Goal: Task Accomplishment & Management: Use online tool/utility

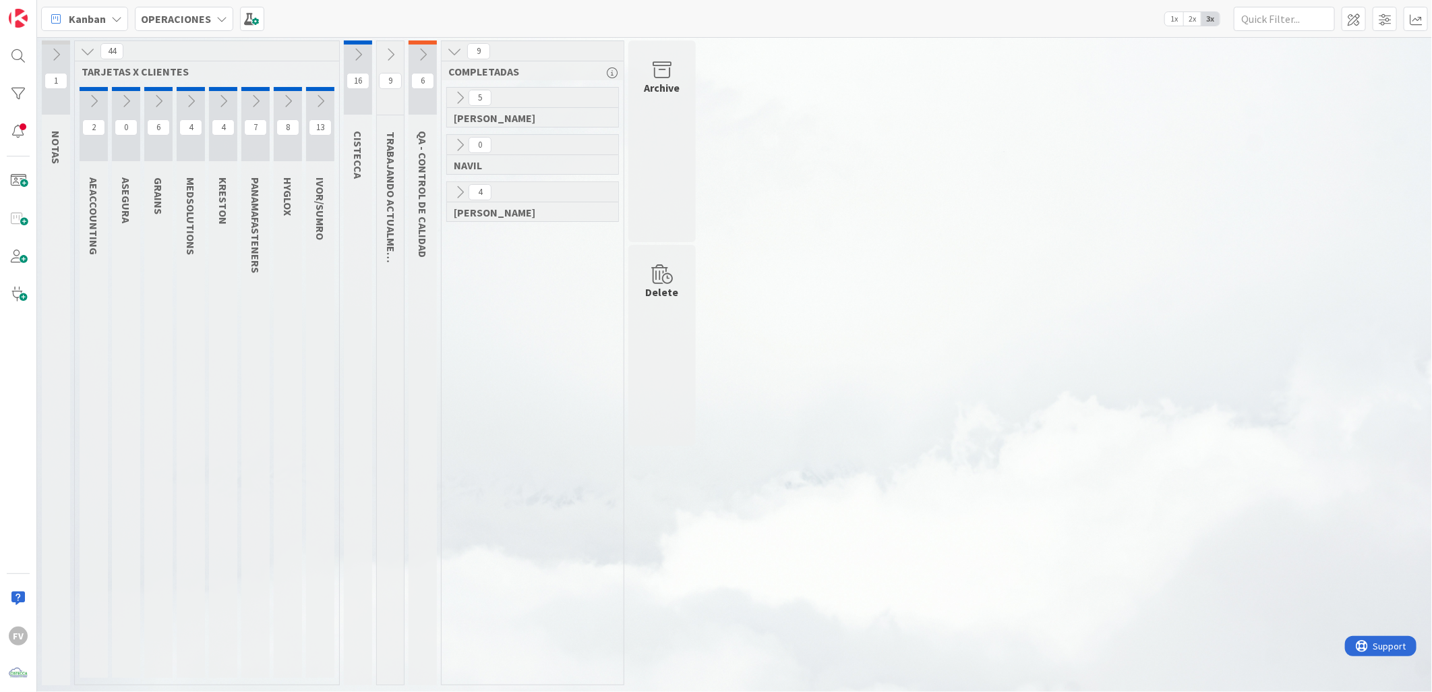
click at [348, 52] on button at bounding box center [358, 54] width 28 height 20
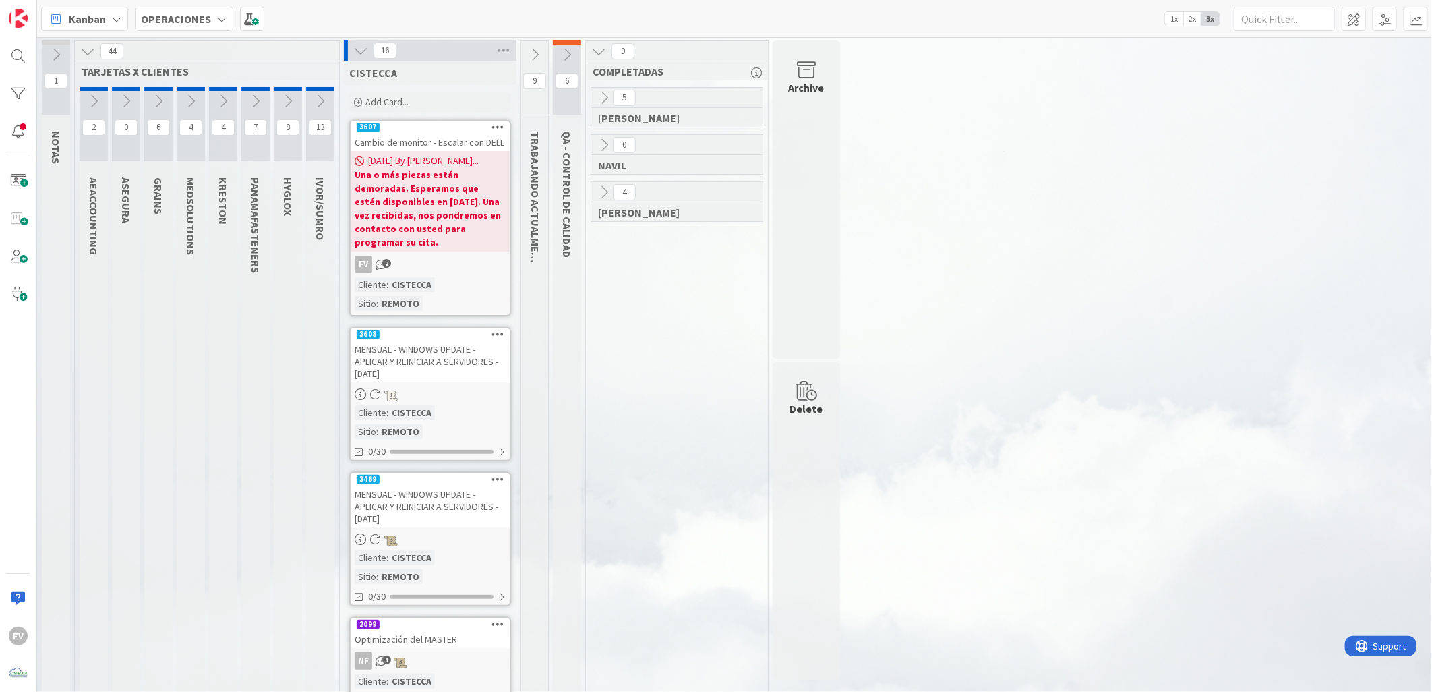
click at [533, 55] on icon at bounding box center [534, 54] width 15 height 15
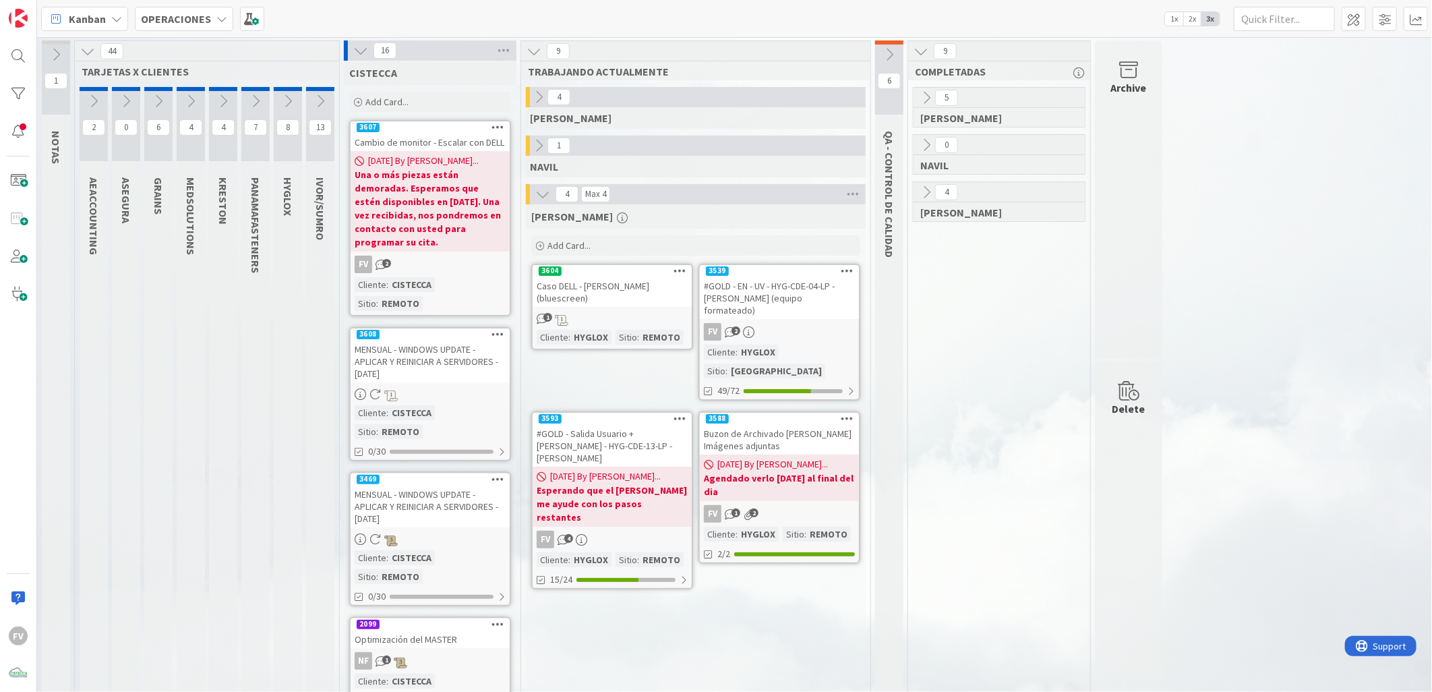
click at [284, 100] on icon at bounding box center [287, 101] width 15 height 15
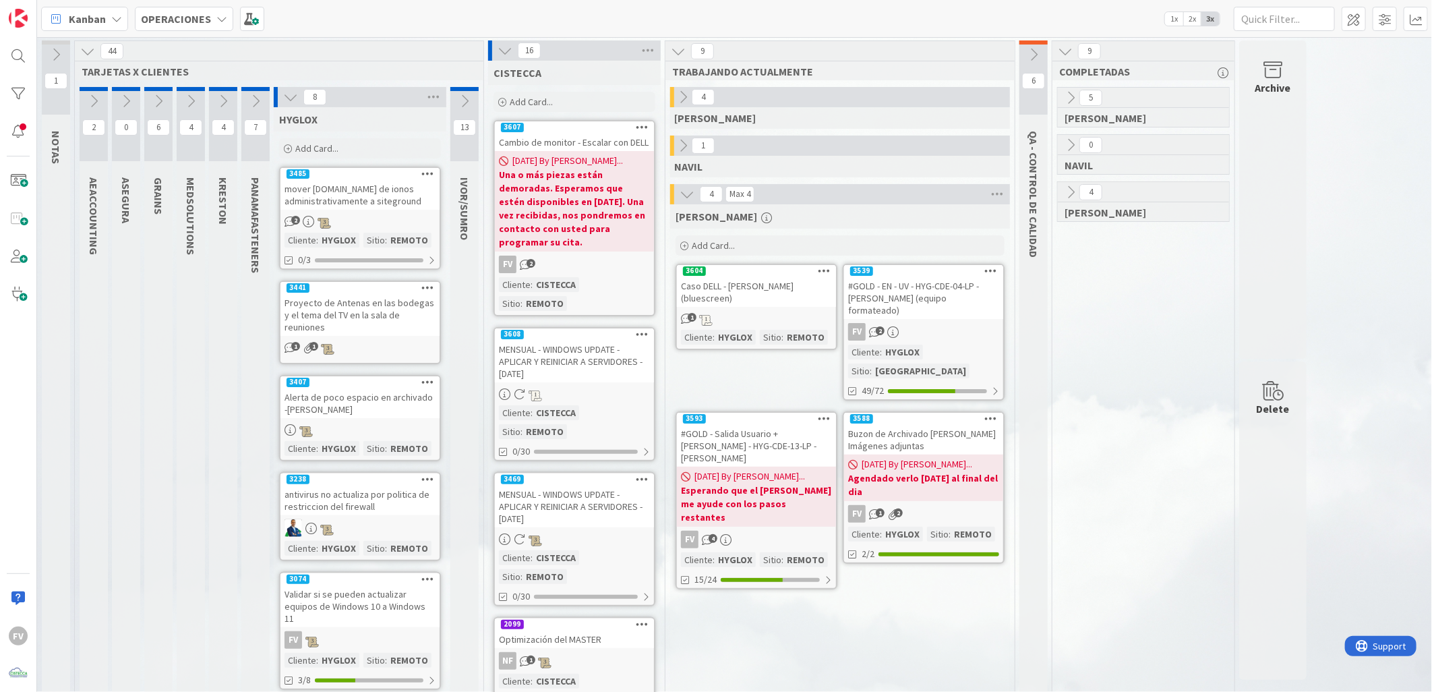
click at [284, 100] on icon at bounding box center [290, 97] width 15 height 15
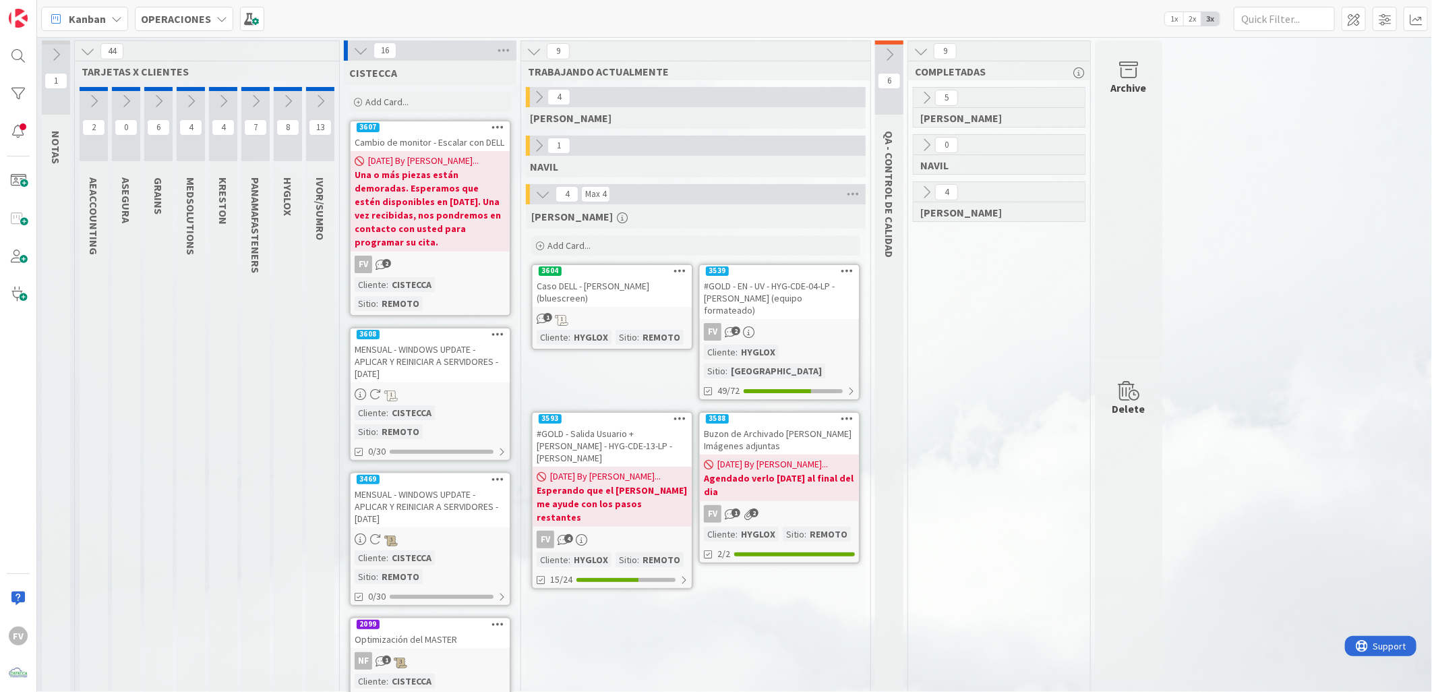
click at [322, 96] on icon at bounding box center [320, 101] width 15 height 15
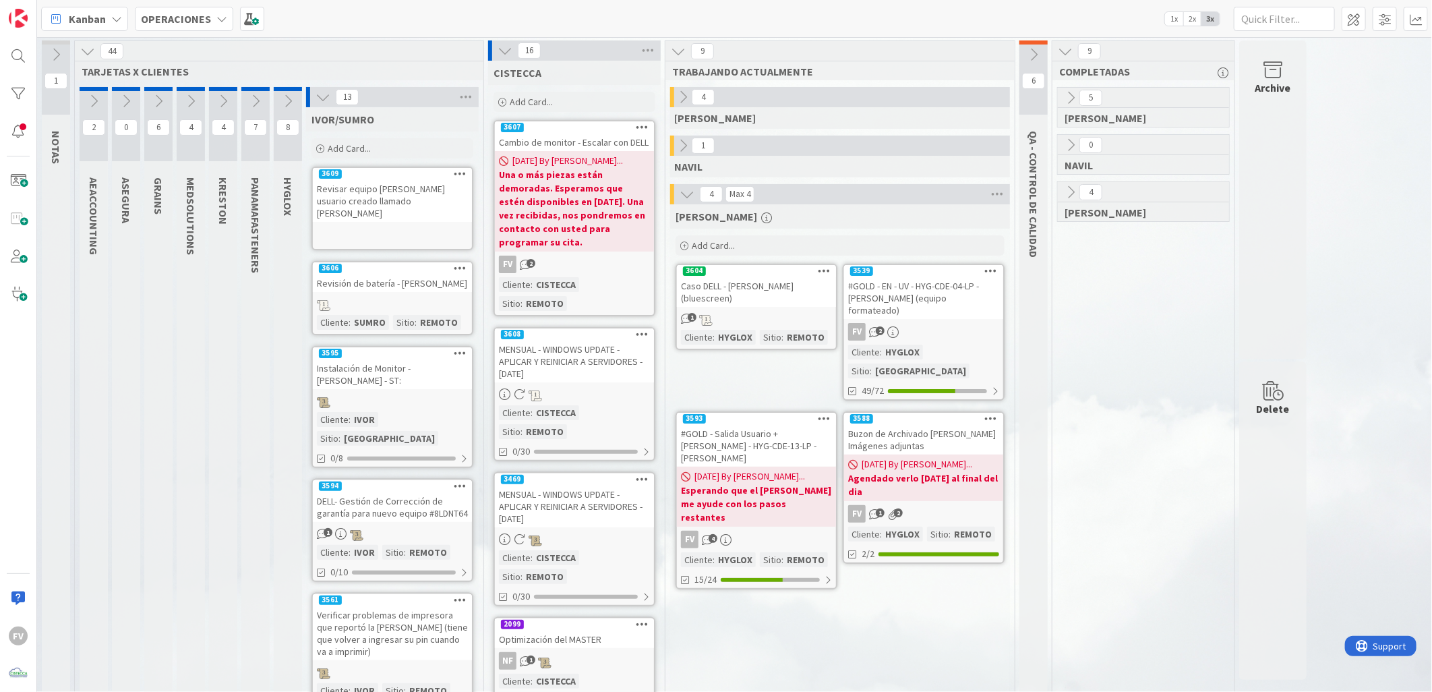
click at [324, 97] on icon at bounding box center [322, 97] width 15 height 15
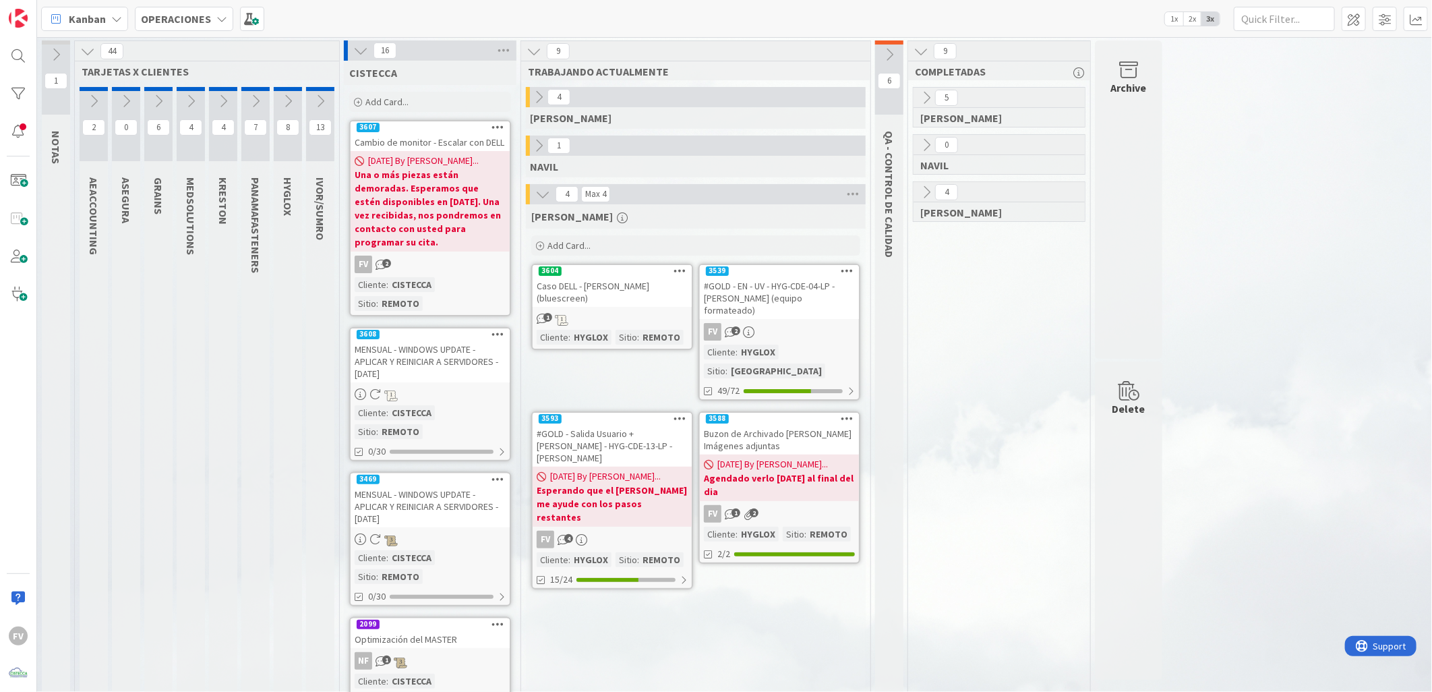
click at [220, 98] on icon at bounding box center [223, 101] width 15 height 15
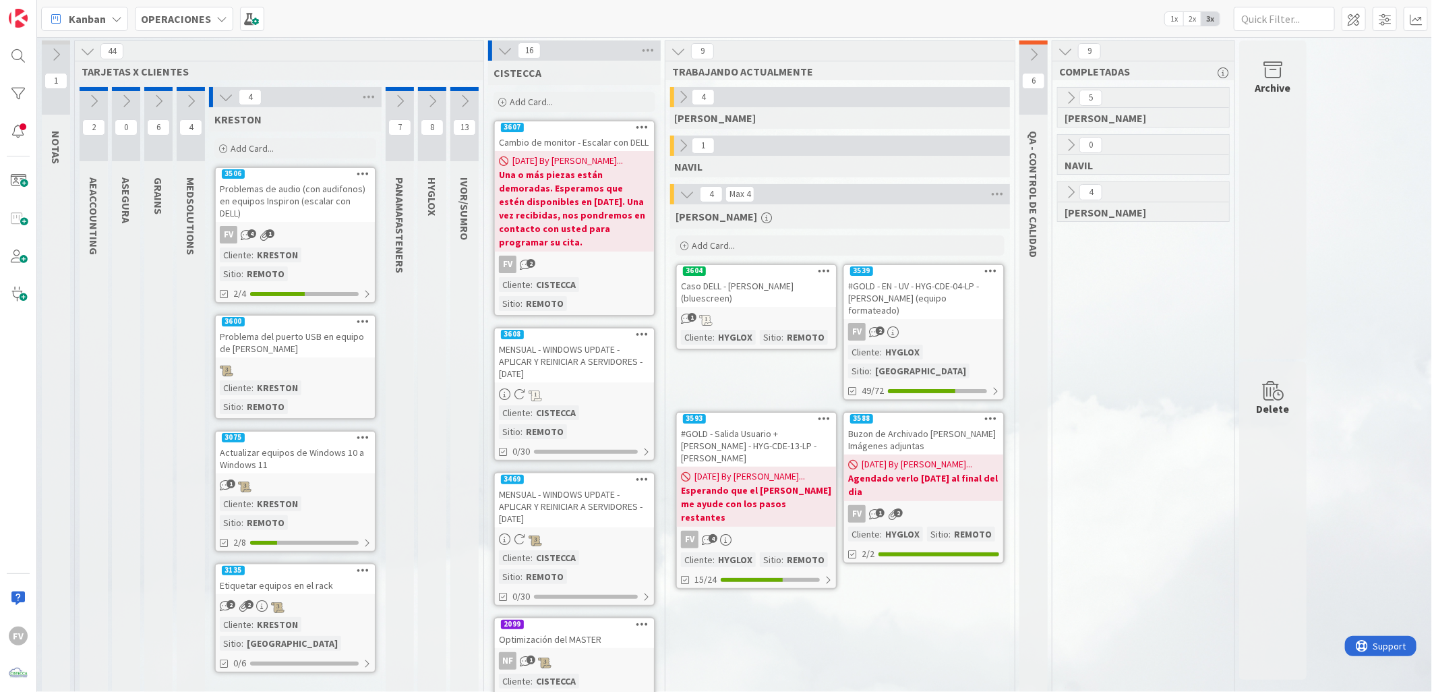
click at [219, 98] on icon at bounding box center [225, 97] width 15 height 15
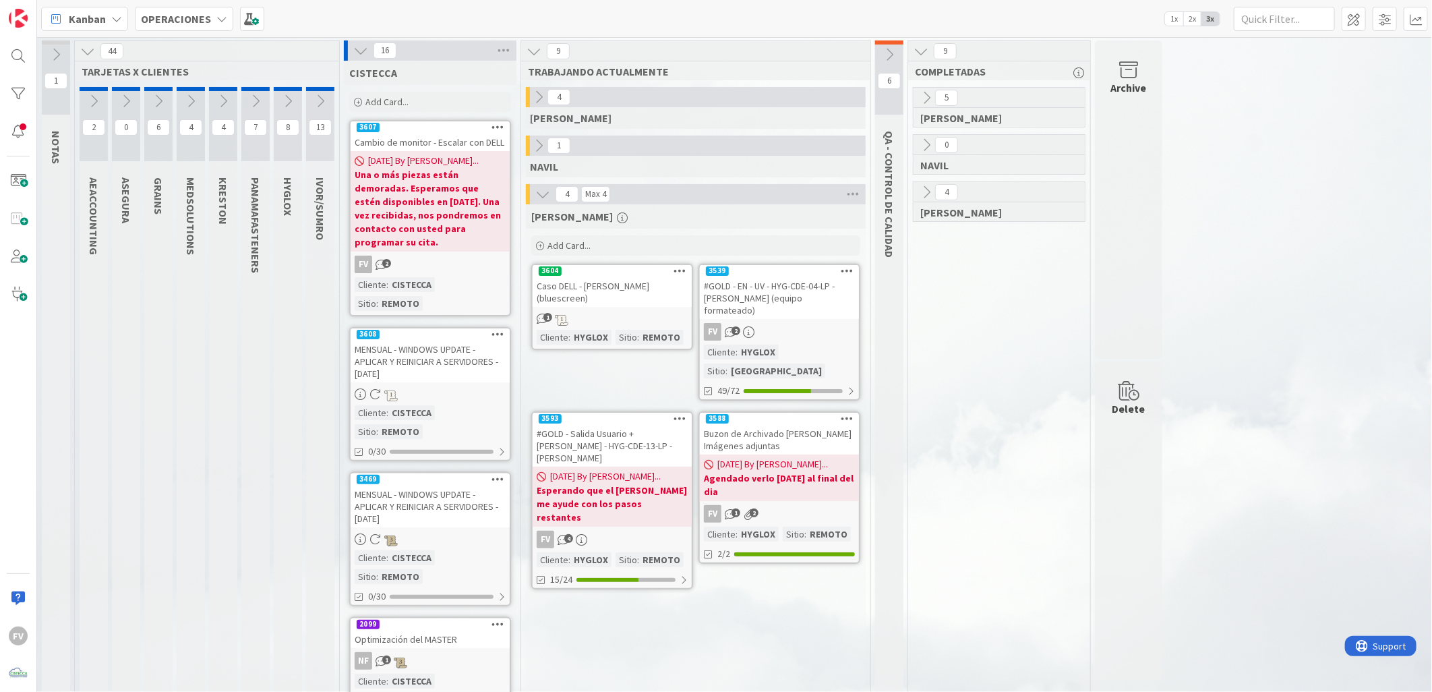
click at [196, 99] on icon at bounding box center [190, 101] width 15 height 15
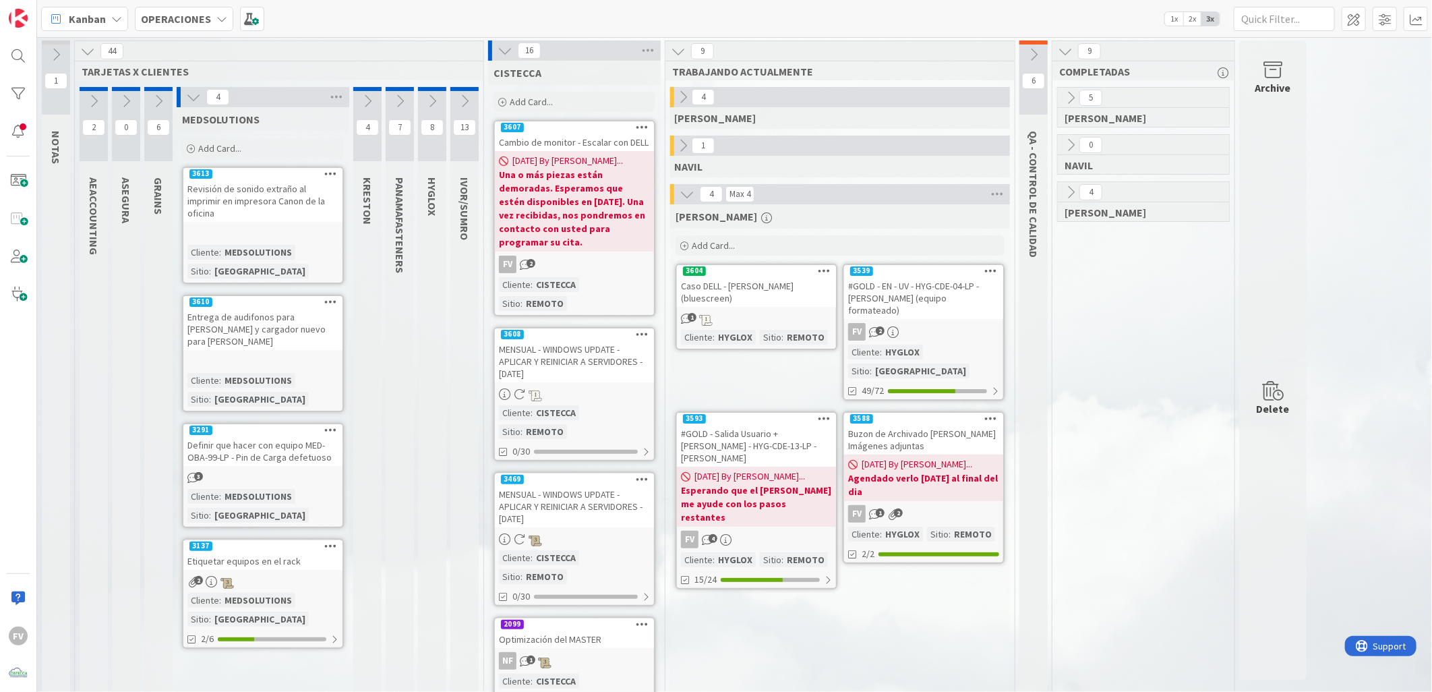
click at [198, 99] on icon at bounding box center [193, 97] width 15 height 15
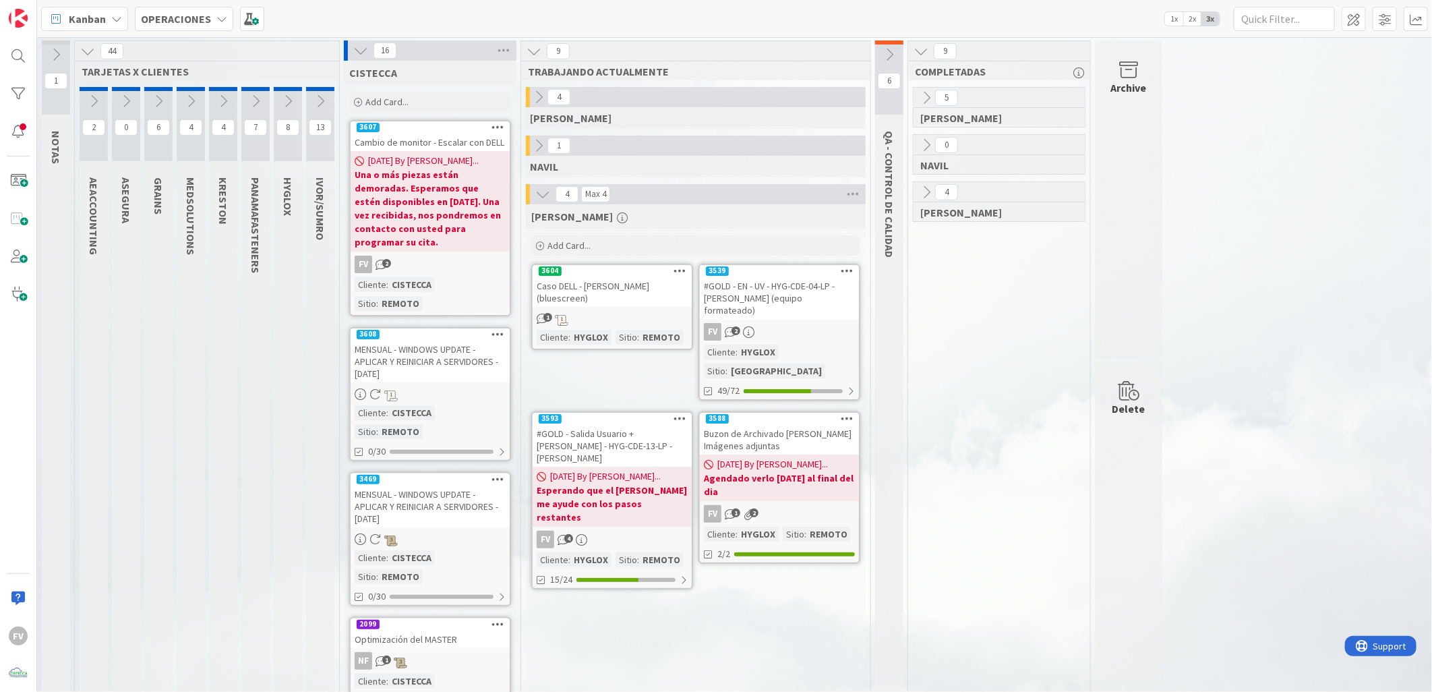
click at [169, 102] on button at bounding box center [158, 101] width 28 height 20
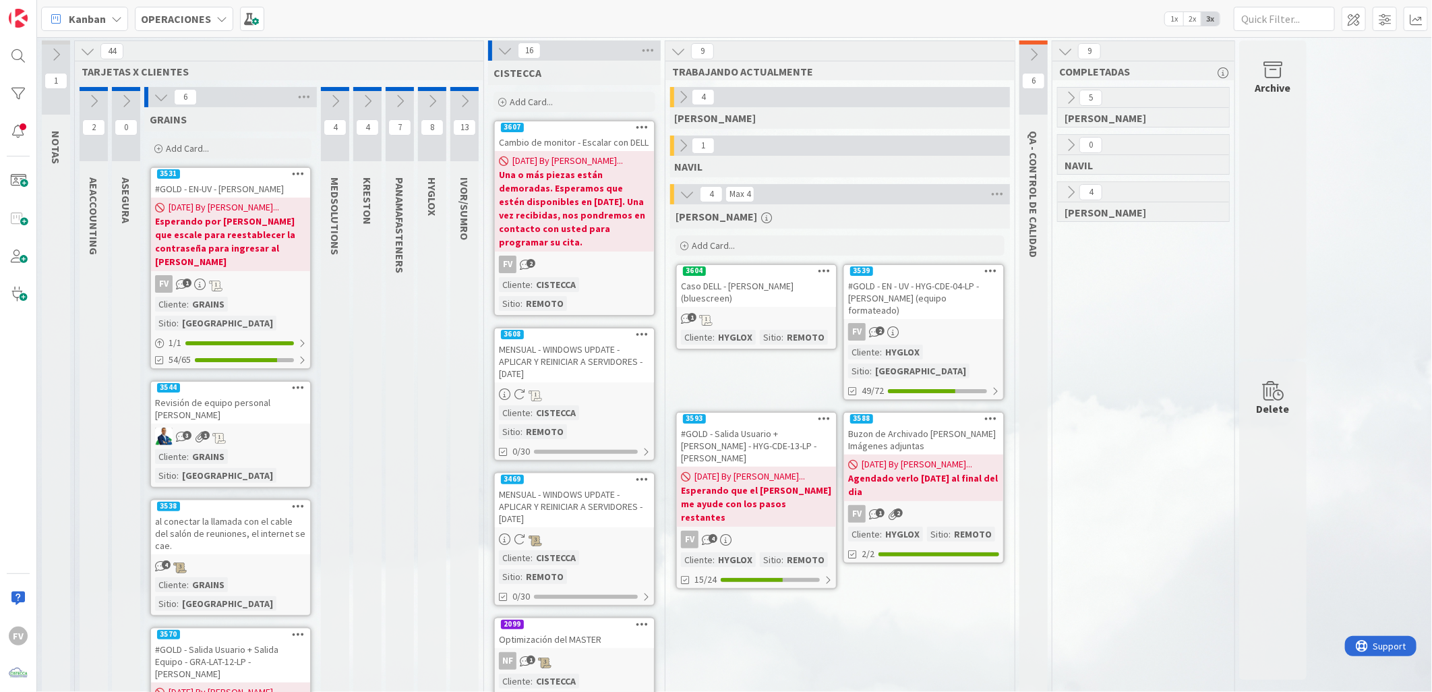
click at [169, 102] on button at bounding box center [161, 97] width 18 height 18
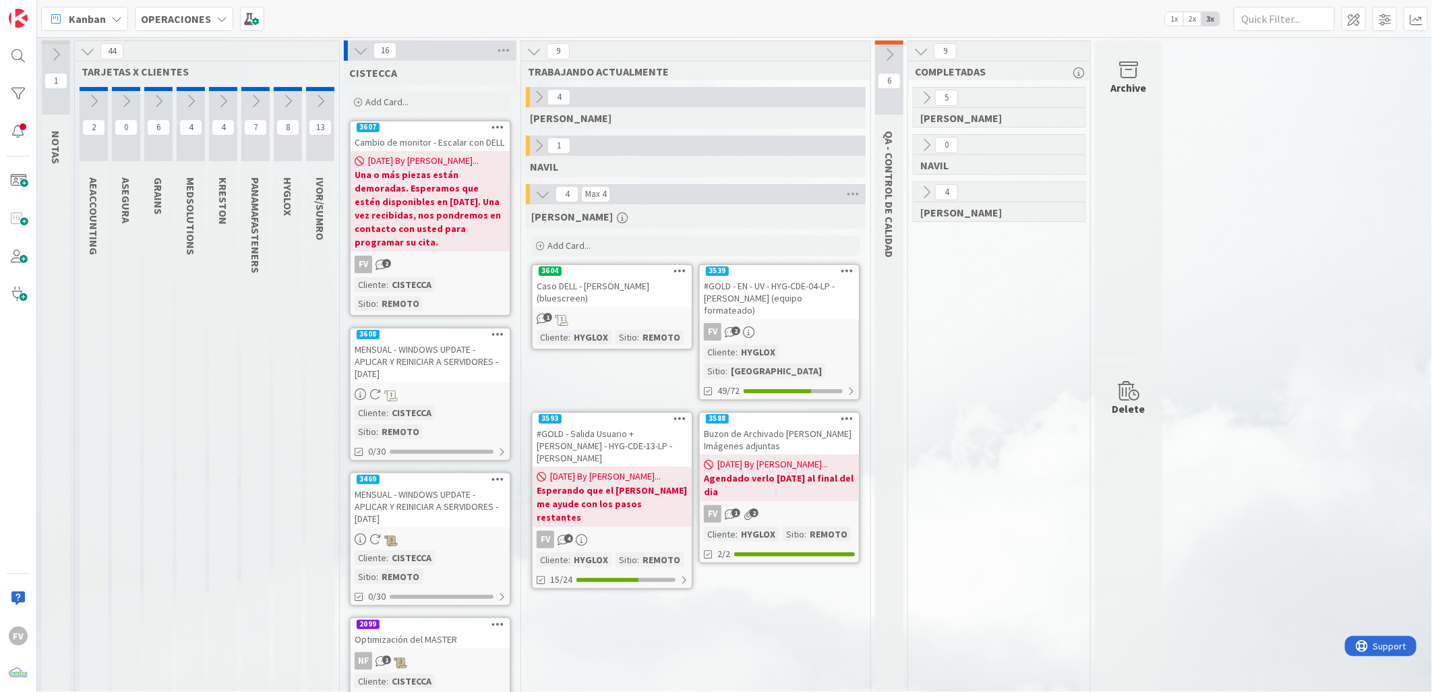
click at [102, 99] on button at bounding box center [94, 101] width 28 height 20
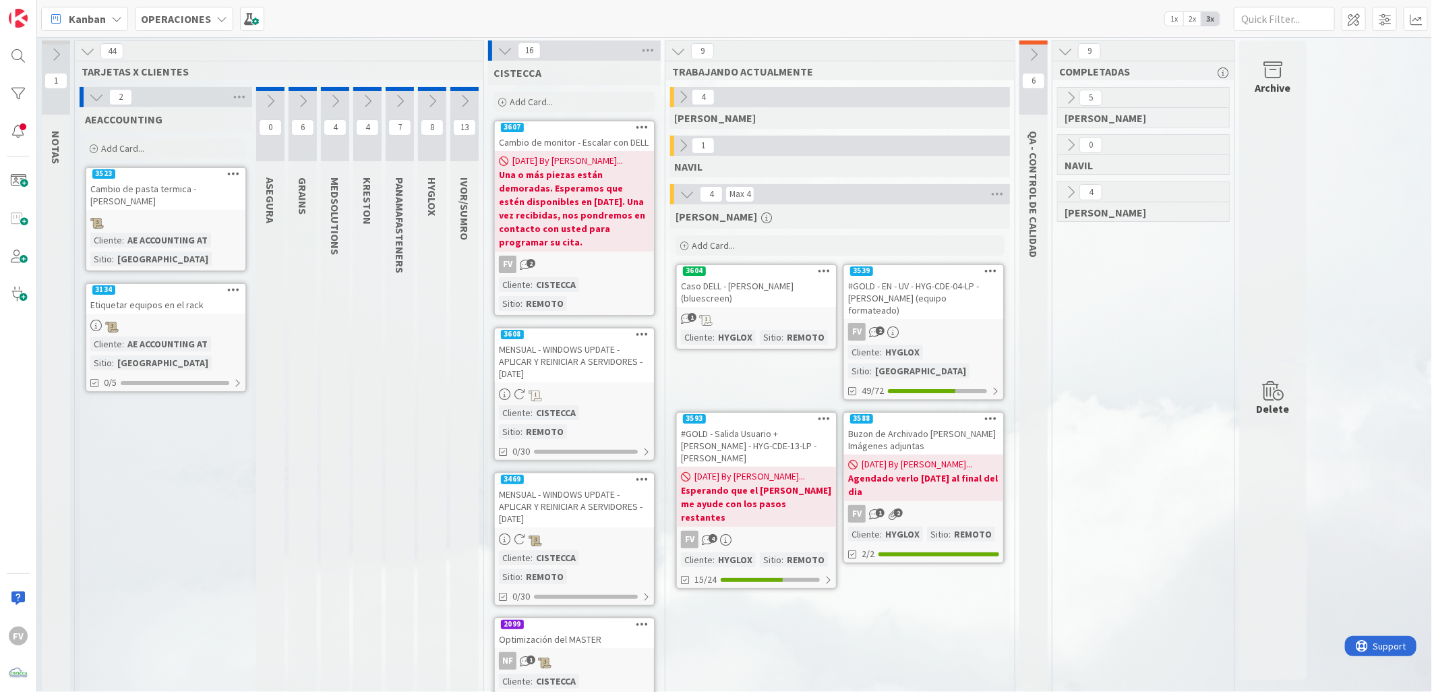
click at [102, 99] on icon at bounding box center [96, 97] width 15 height 15
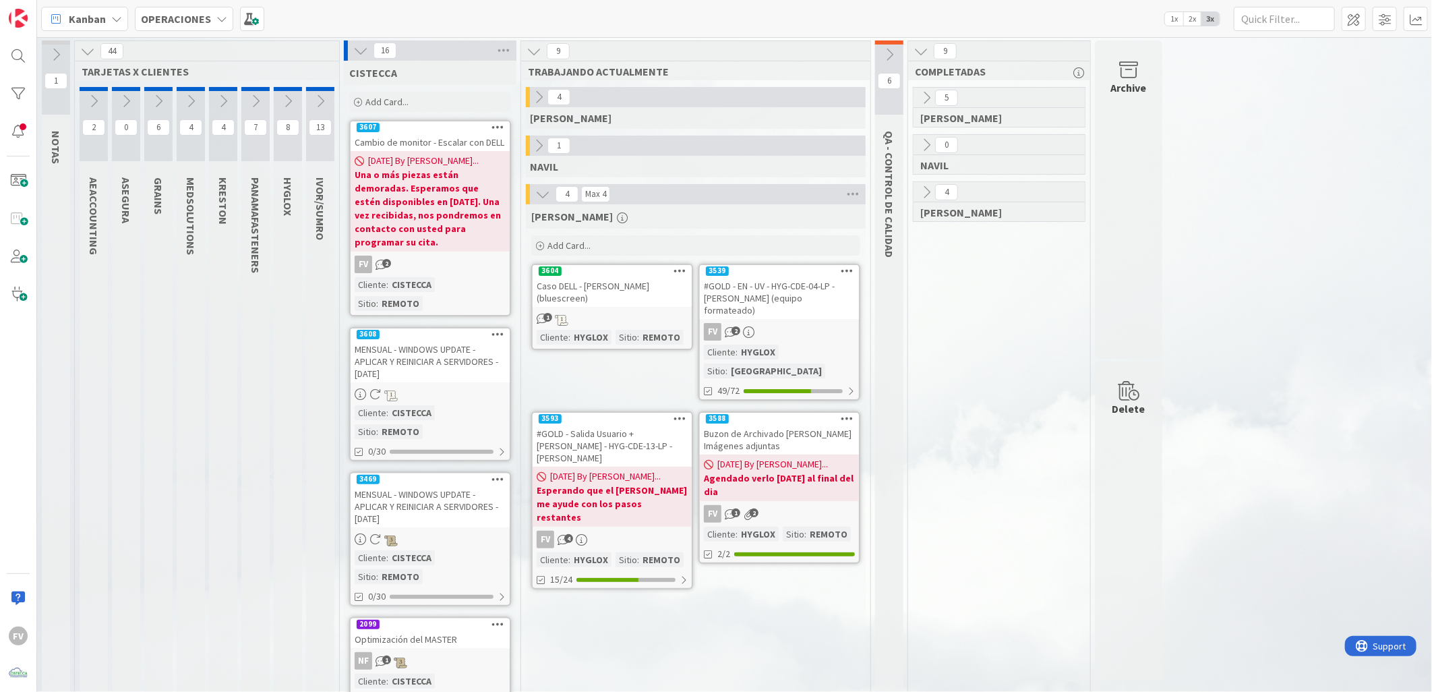
click at [191, 95] on icon at bounding box center [190, 101] width 15 height 15
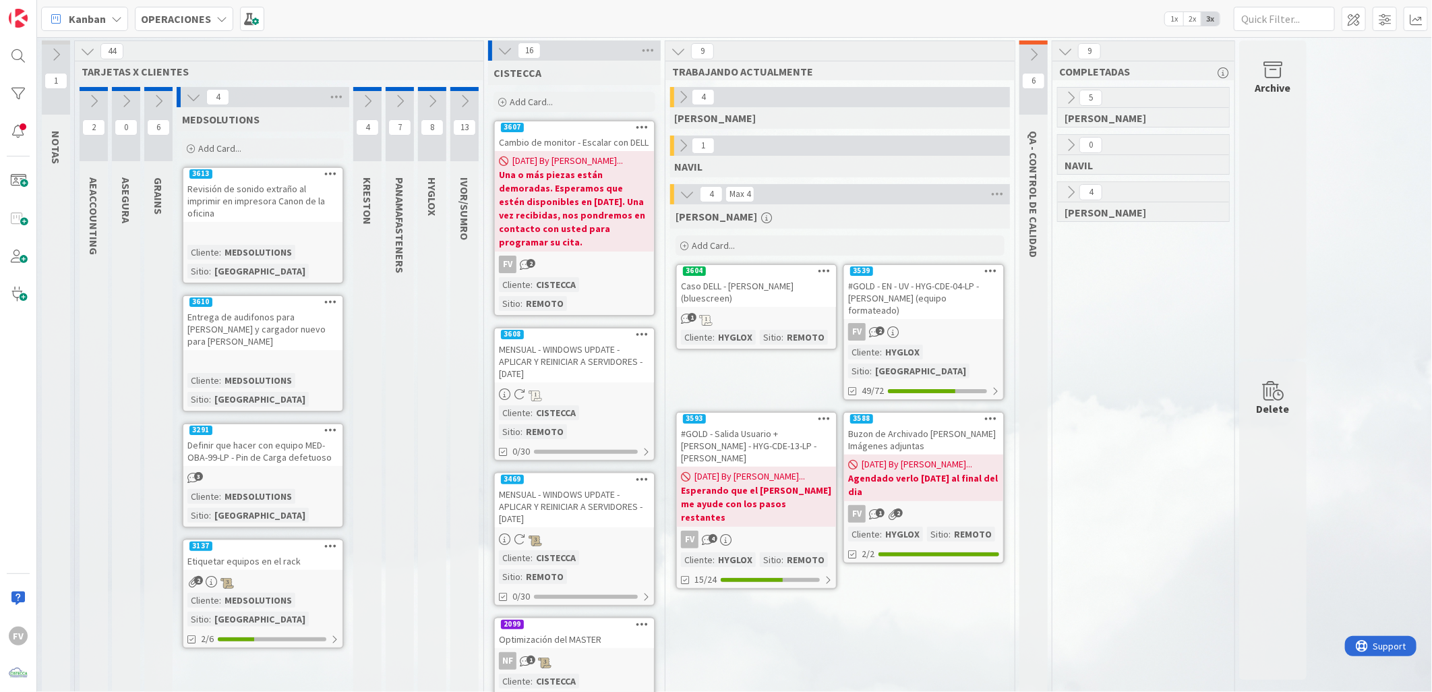
click at [191, 95] on icon at bounding box center [193, 97] width 15 height 15
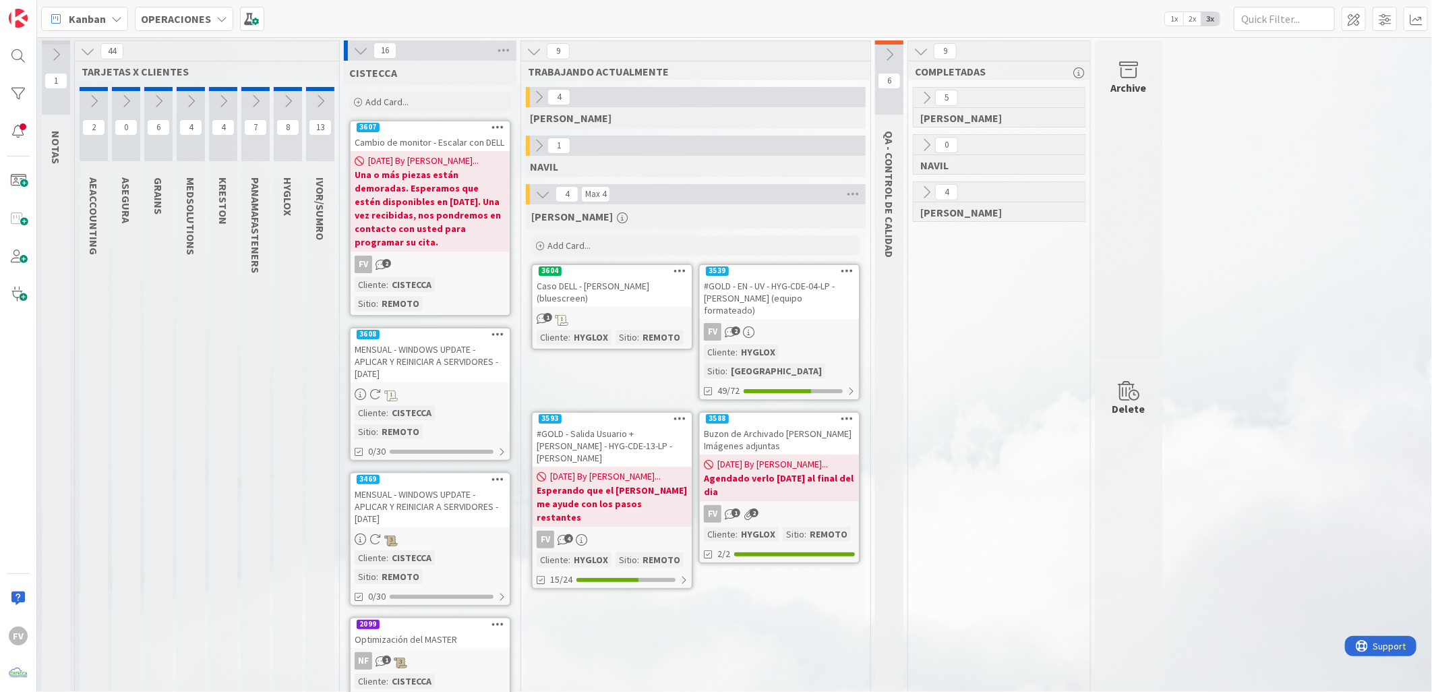
click at [313, 92] on button at bounding box center [320, 101] width 28 height 20
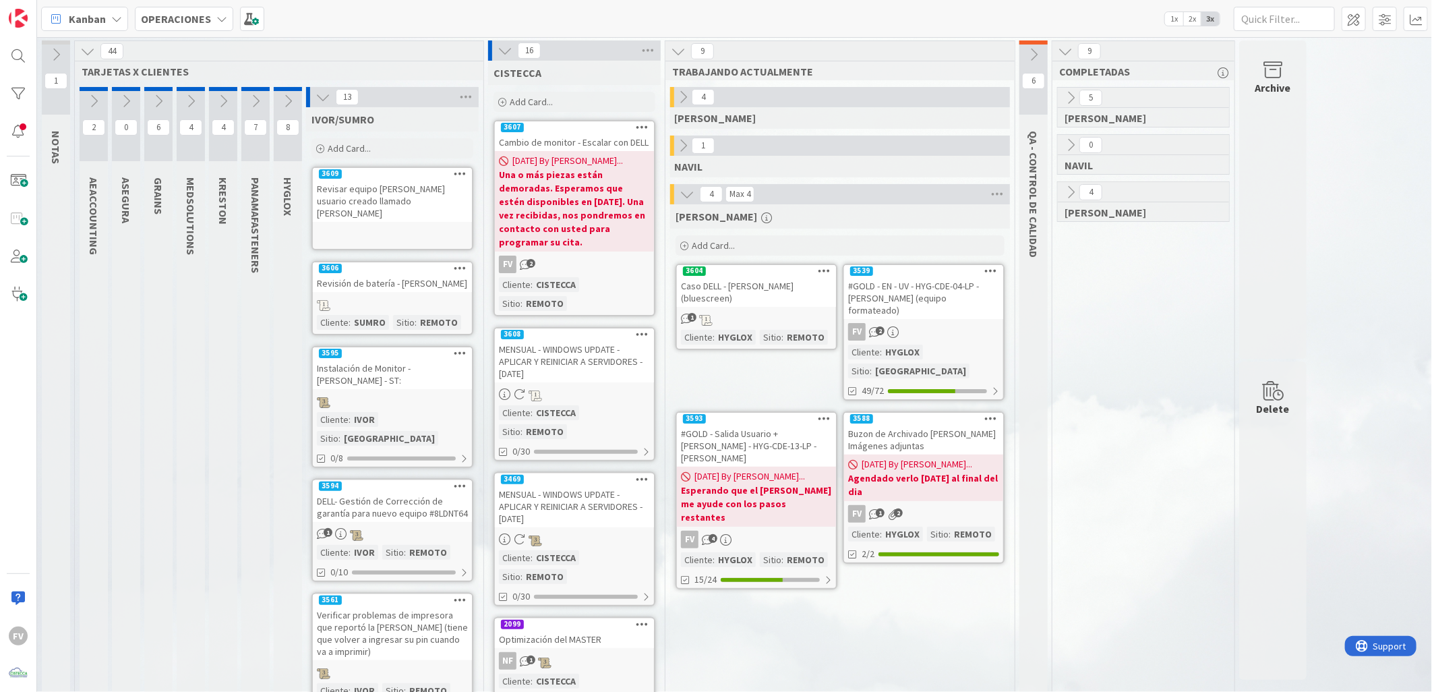
click at [314, 92] on button at bounding box center [323, 97] width 18 height 18
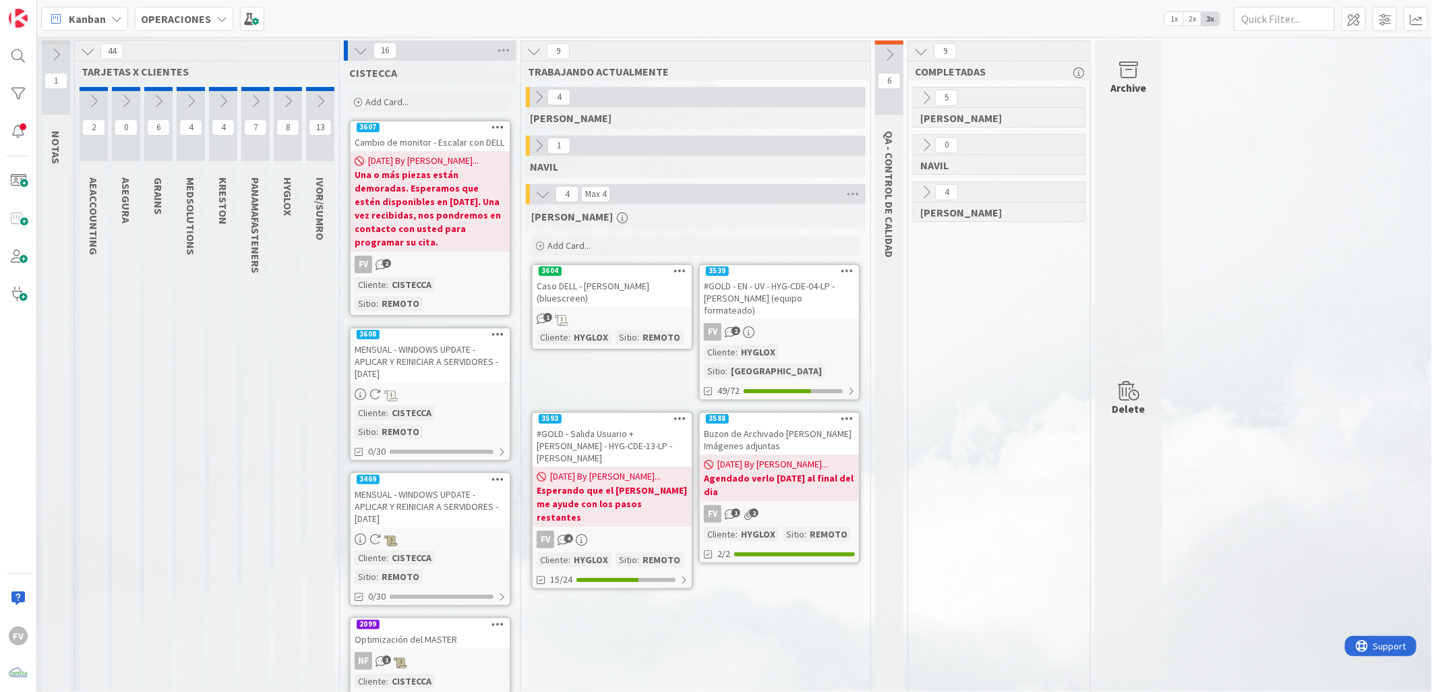
click at [314, 94] on icon at bounding box center [320, 101] width 15 height 15
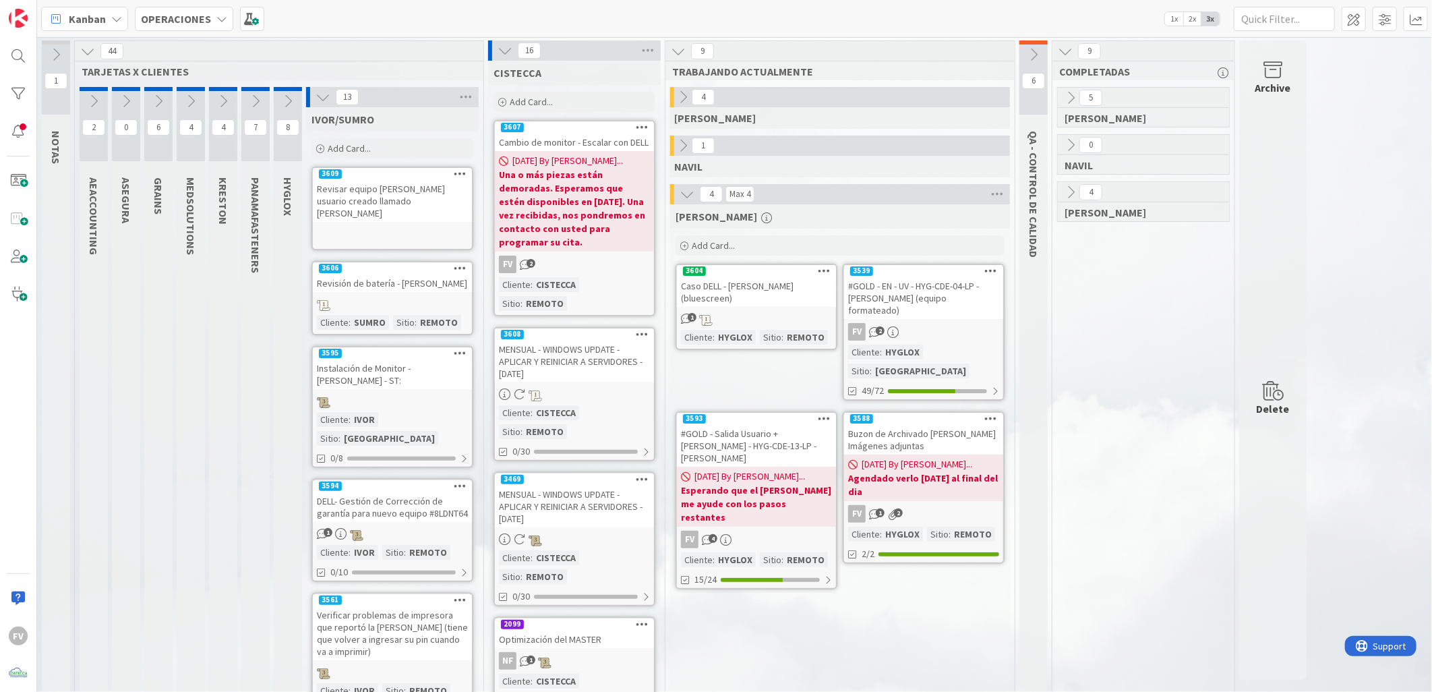
click at [383, 487] on link "3594 DELL- Gestión de Corrección de garantía para nuevo equipo #8LDNT64 1 Clien…" at bounding box center [392, 530] width 162 height 103
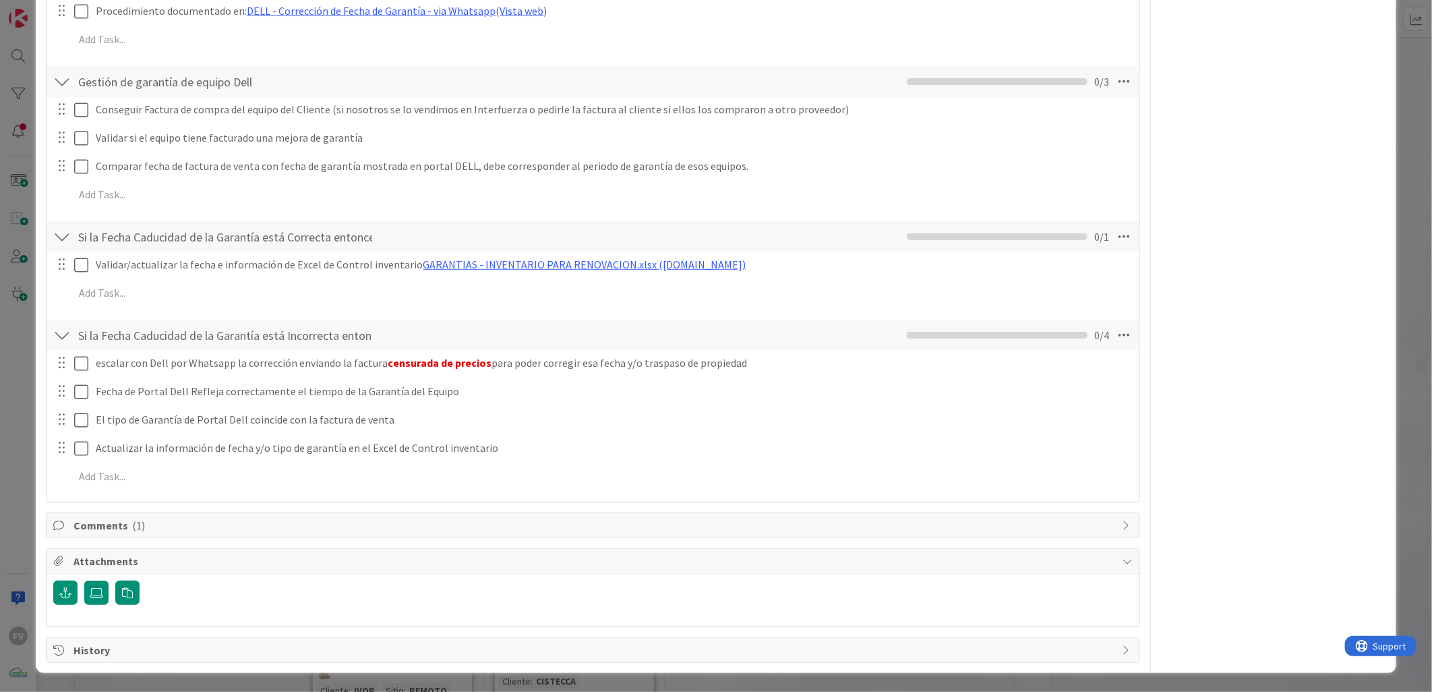
click at [140, 533] on div "Comments ( 1 )" at bounding box center [593, 525] width 1093 height 24
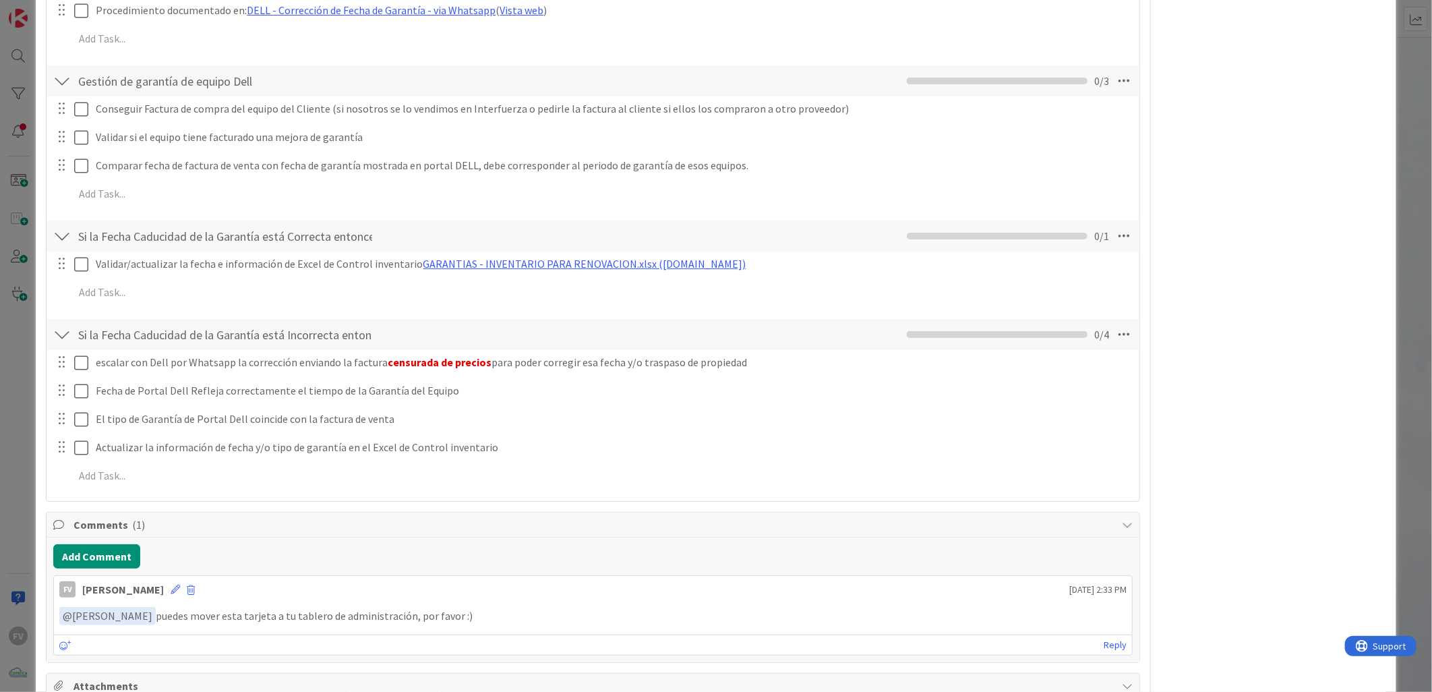
click at [305, 538] on div "Add Comment FV [PERSON_NAME] [DATE] 2:33 PM ﻿ @ [PERSON_NAME] ﻿ puedes mover es…" at bounding box center [593, 599] width 1093 height 125
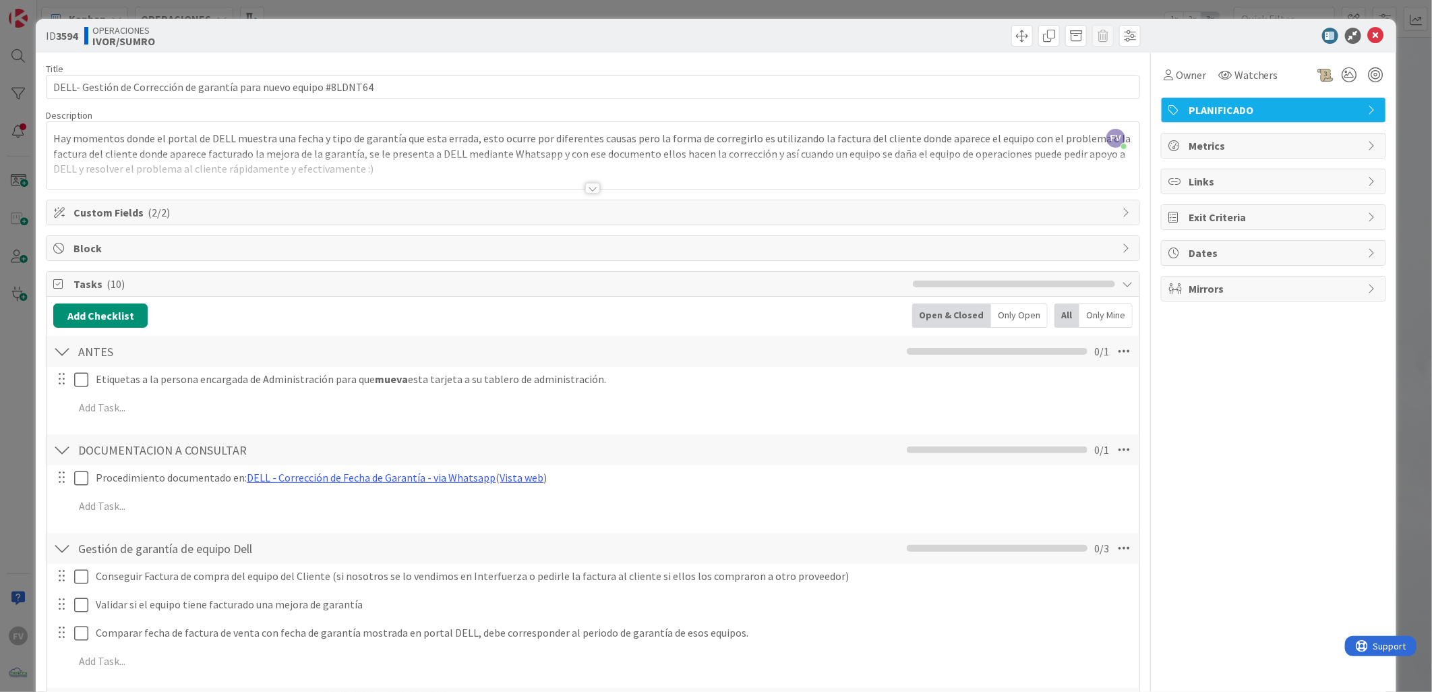
click at [468, 1] on div "ID 3594 OPERACIONES [PERSON_NAME]/SUMRO Title 66 / 128 DELL- Gestión de Correcc…" at bounding box center [716, 346] width 1432 height 692
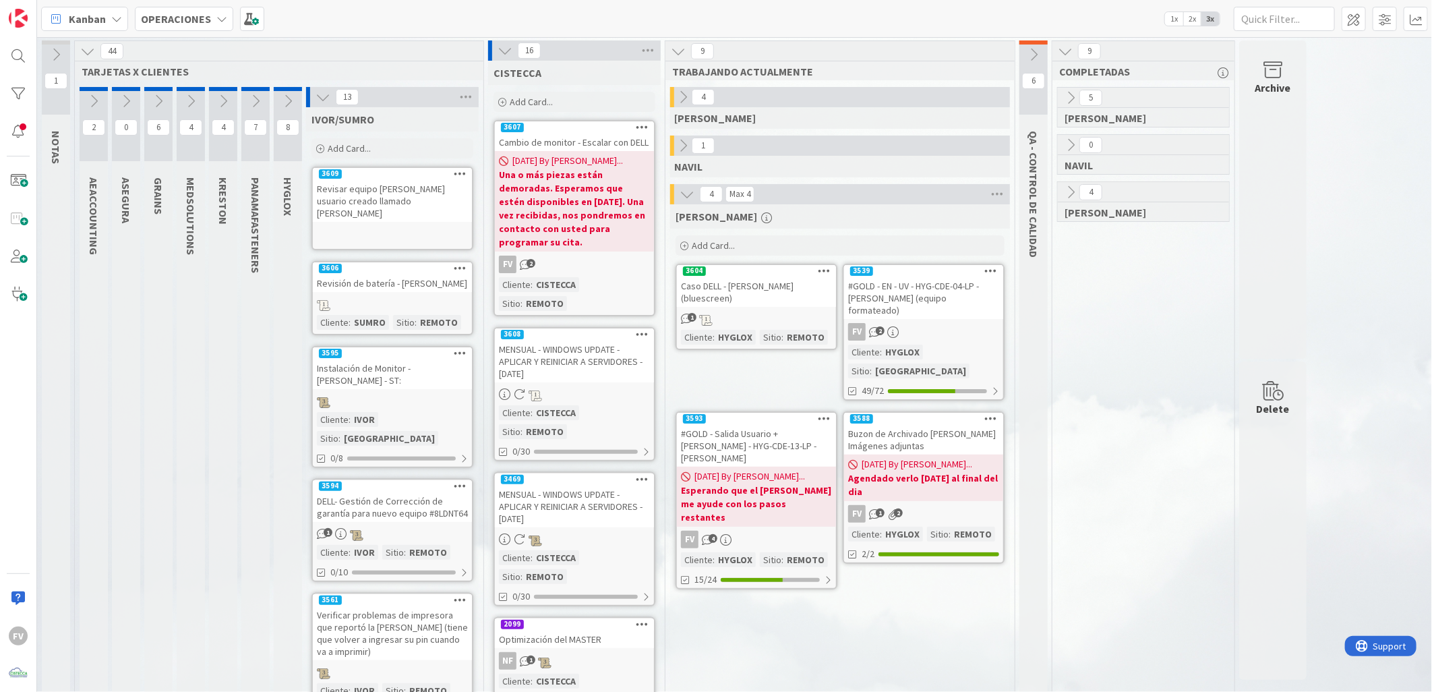
scroll to position [75, 0]
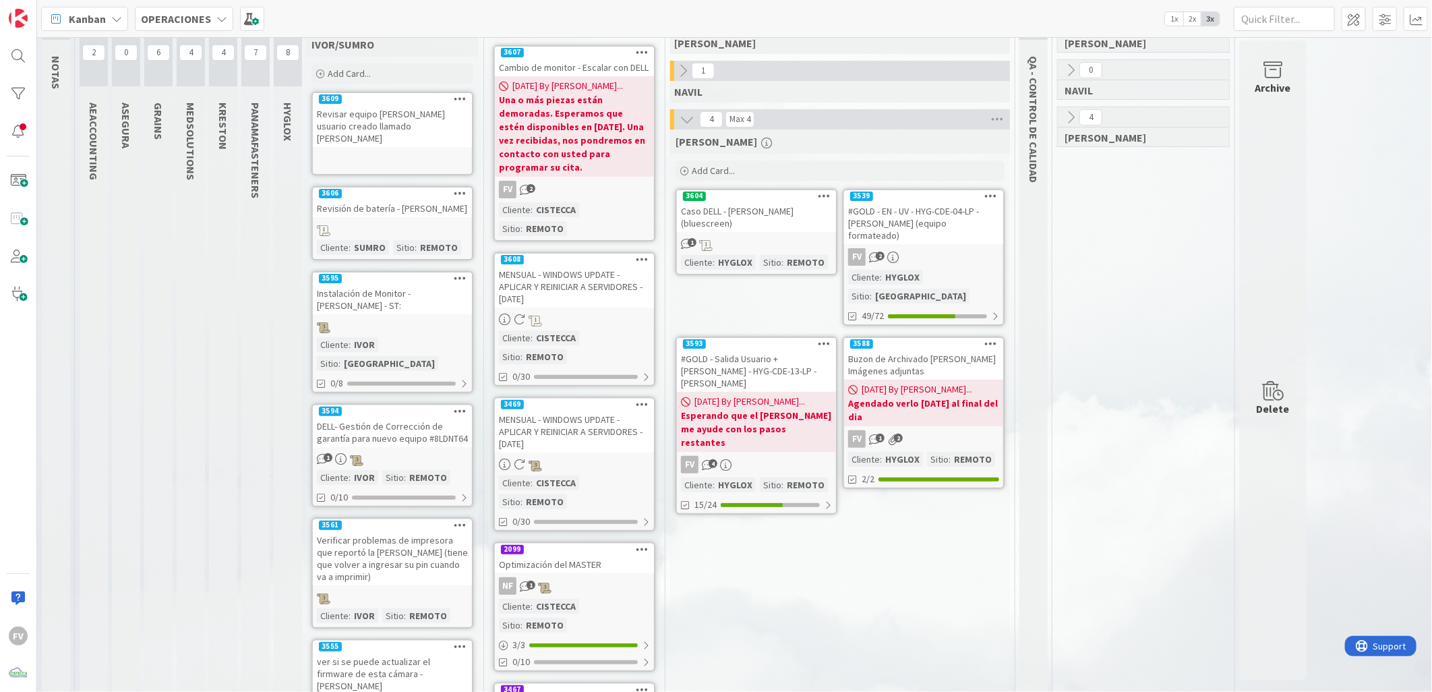
click at [407, 298] on div "Instalación de Monitor - [PERSON_NAME] - ST:" at bounding box center [392, 299] width 159 height 30
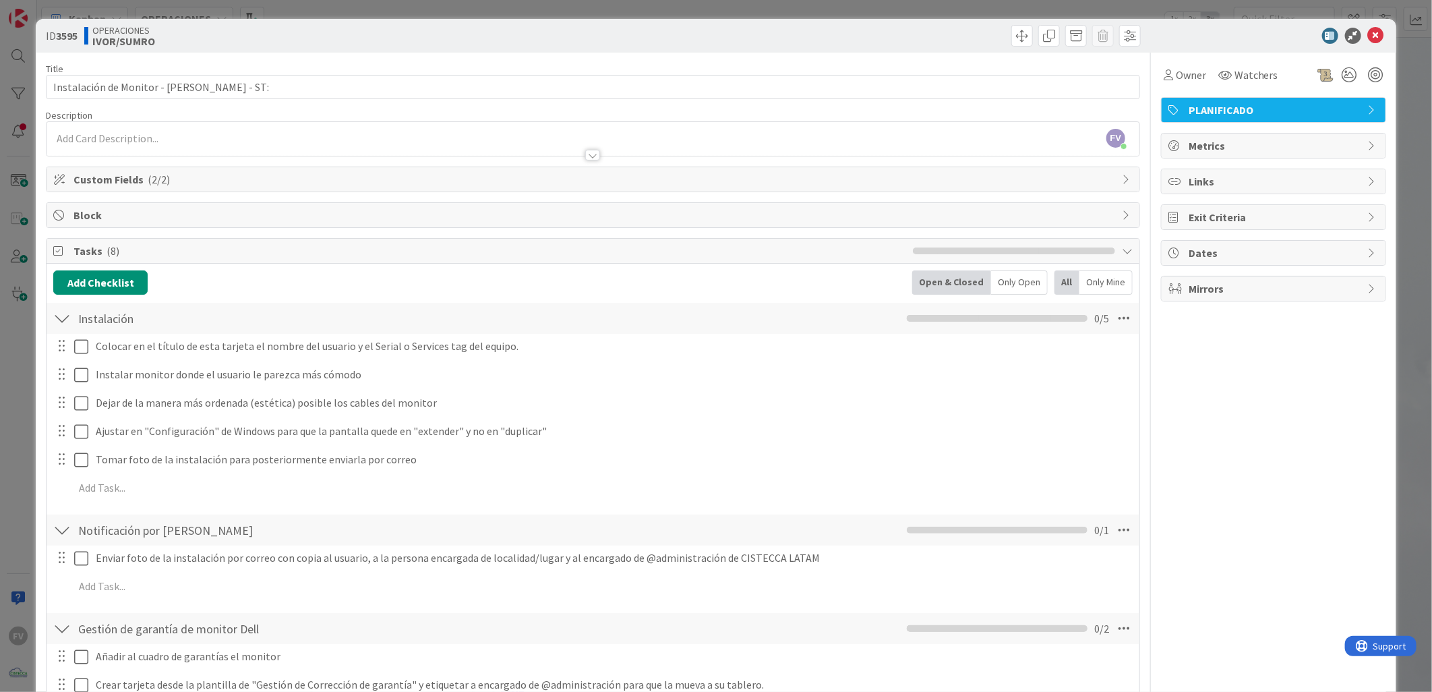
click at [156, 226] on div "Block" at bounding box center [593, 215] width 1093 height 24
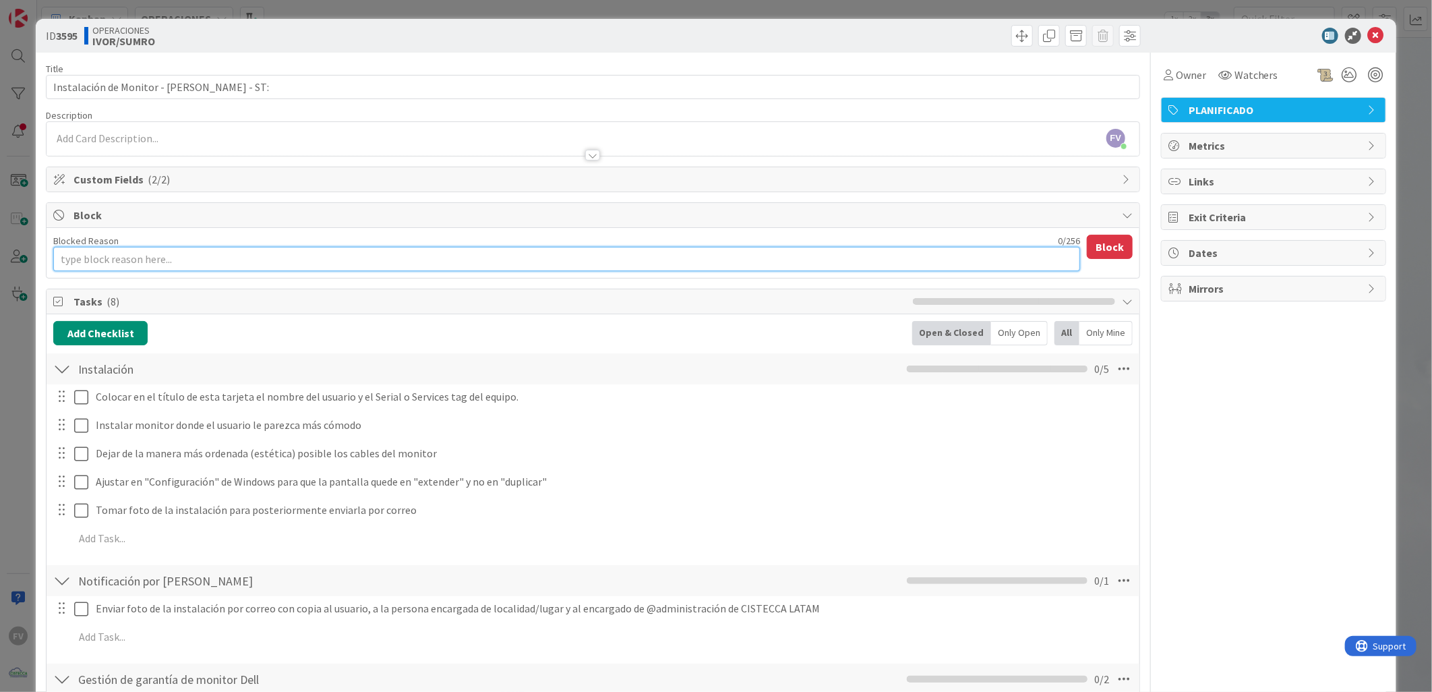
click at [169, 265] on textarea "Blocked Reason" at bounding box center [566, 259] width 1027 height 24
type textarea "x"
type textarea "E"
type textarea "x"
type textarea "Es"
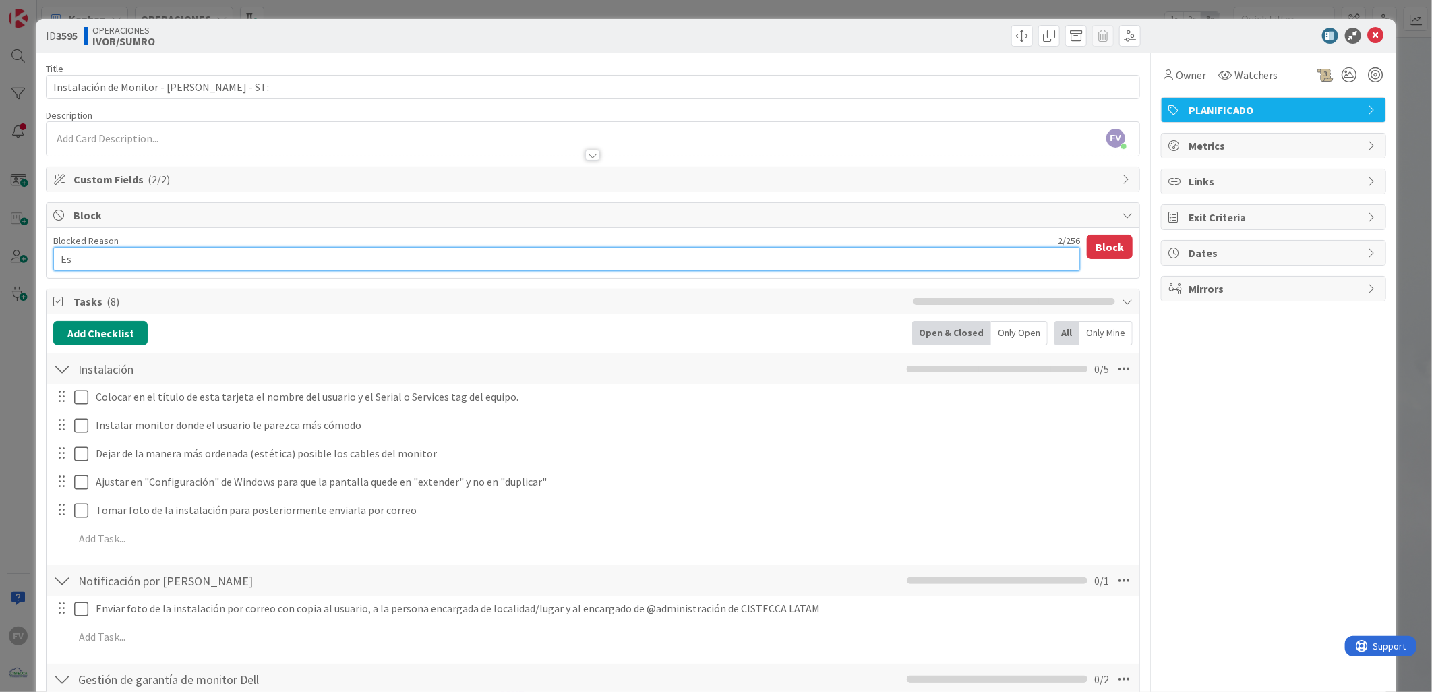
type textarea "x"
type textarea "Esp"
type textarea "x"
type textarea "Espe"
type textarea "x"
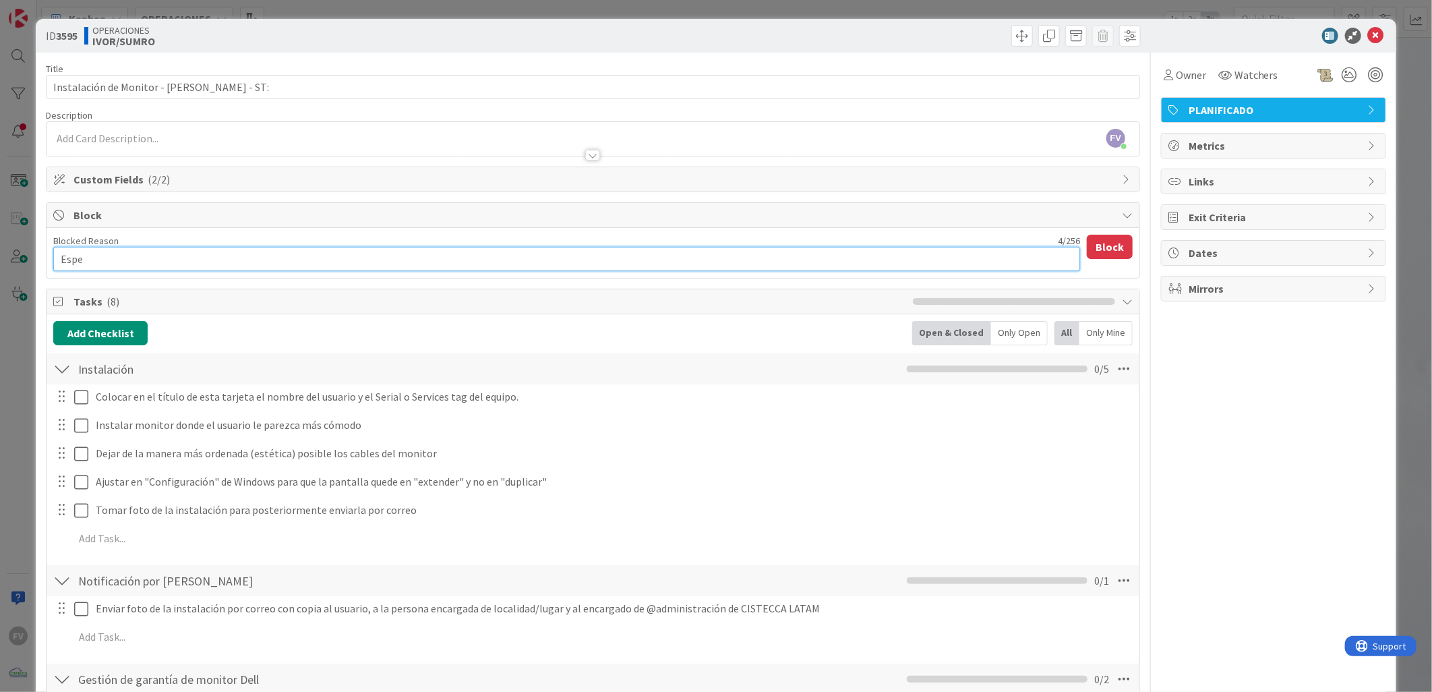
type textarea "Esper"
type textarea "x"
type textarea "Espera"
type textarea "x"
type textarea "Esperan"
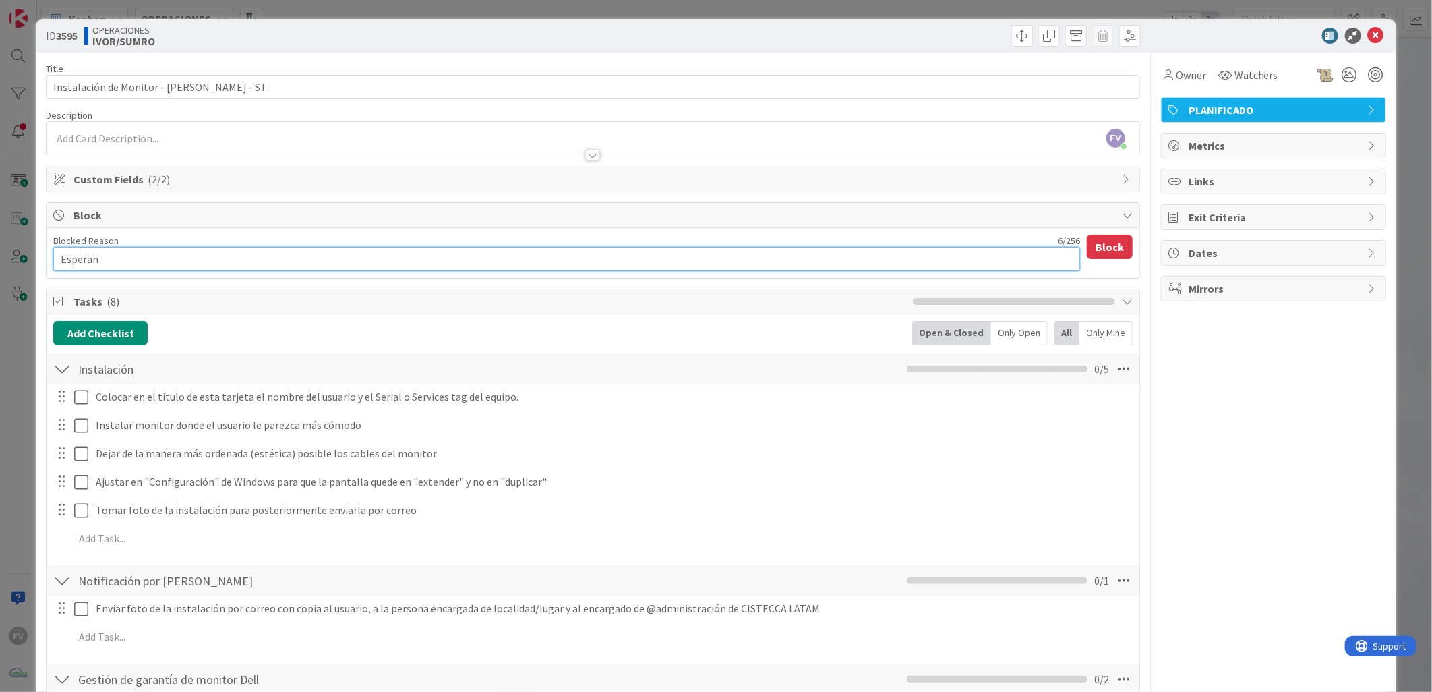
type textarea "x"
type textarea "Esperand"
type textarea "x"
type textarea "Esperando"
type textarea "x"
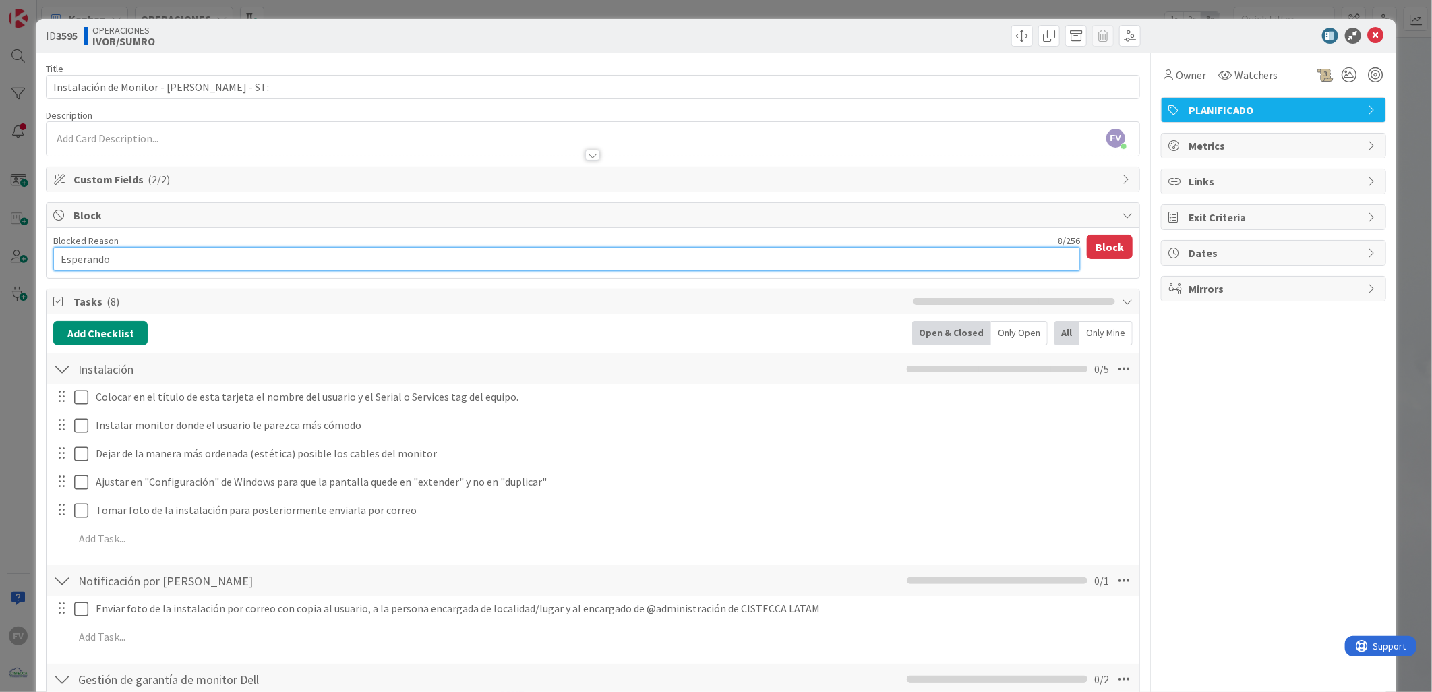
type textarea "Esperando"
type textarea "x"
type textarea "Esperando u"
type textarea "x"
type textarea "Esperando"
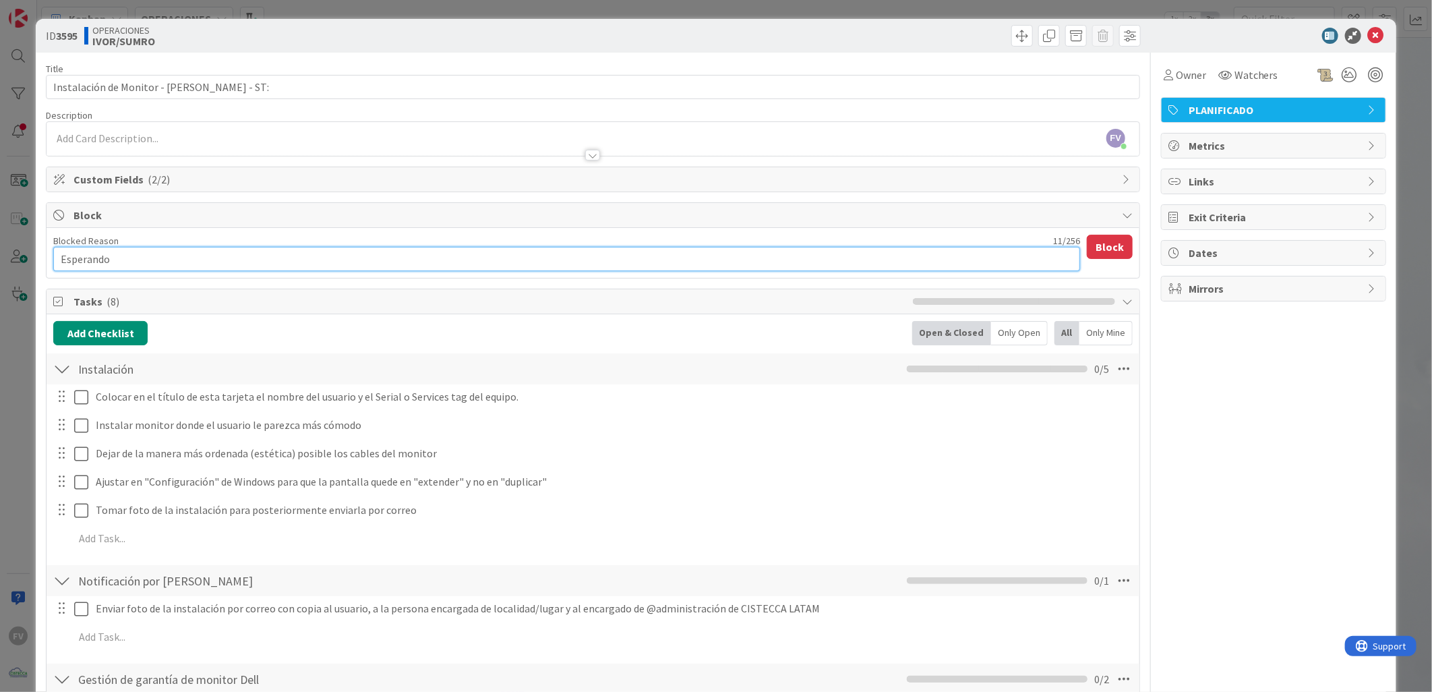
type textarea "x"
type textarea "Esperando q"
type textarea "x"
type textarea "Esperando qu"
type textarea "x"
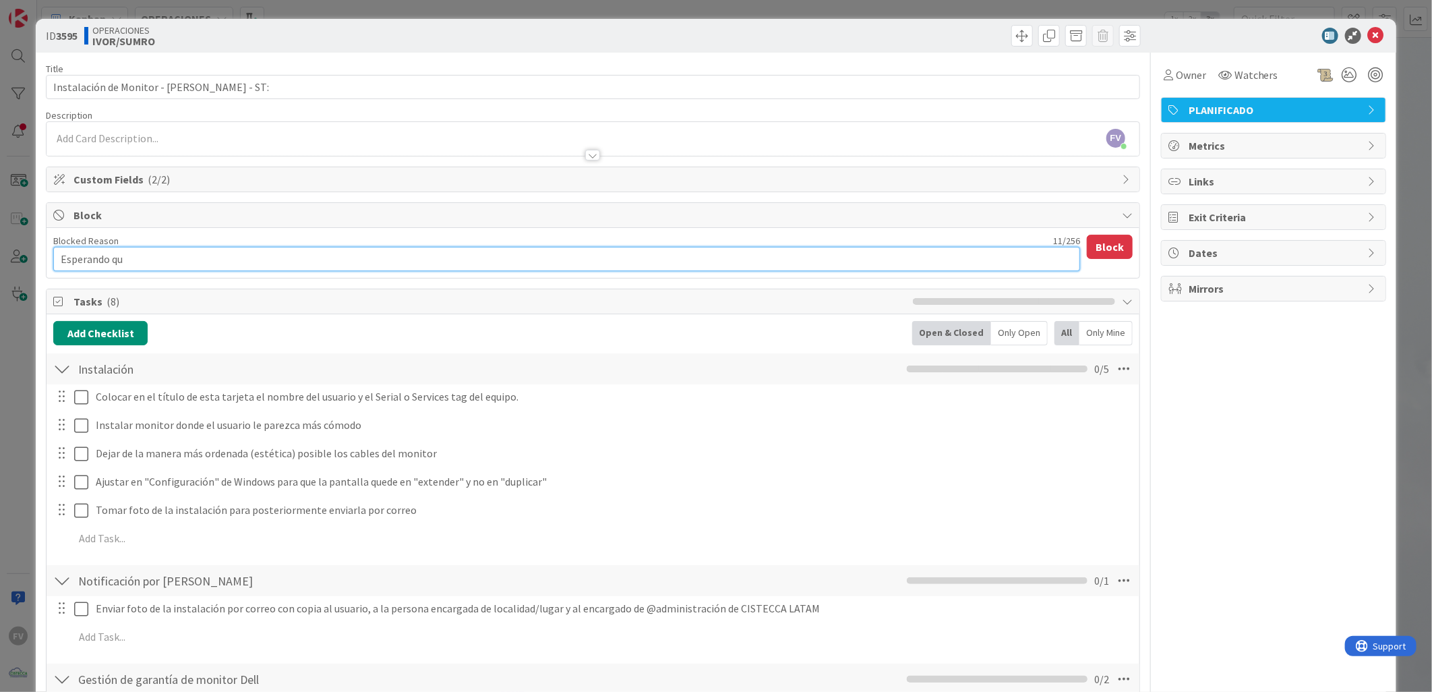
type textarea "Esperando que"
type textarea "x"
type textarea "Esperando que"
type textarea "x"
type textarea "Esperando que l"
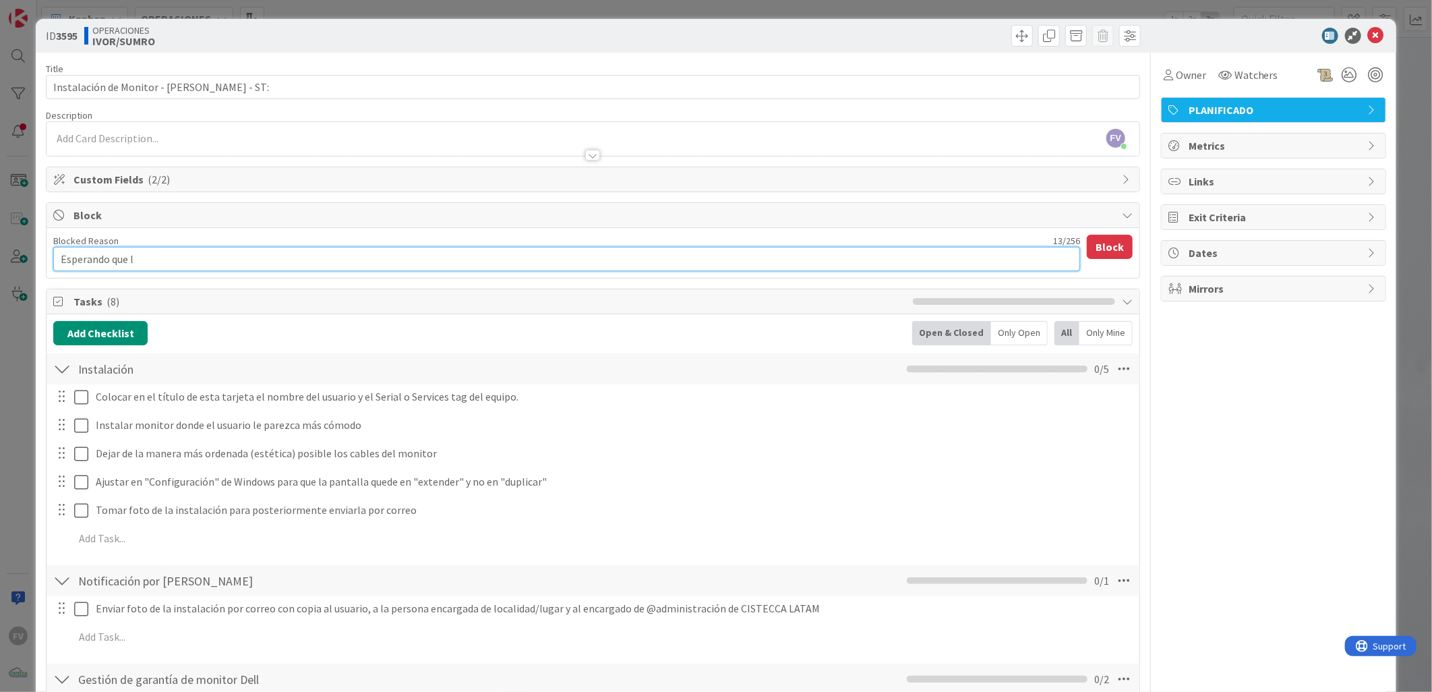
type textarea "x"
type textarea "Esperando que lle"
type textarea "x"
type textarea "Esperando que lleg"
type textarea "x"
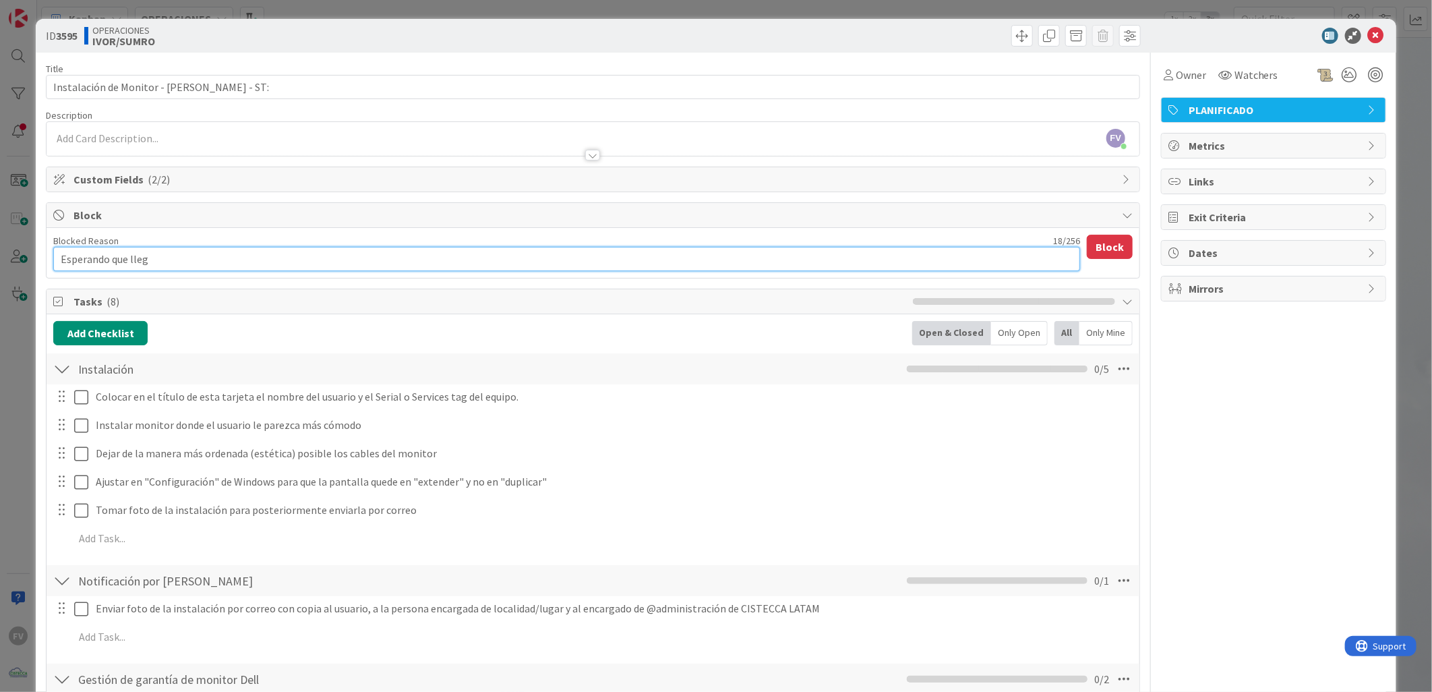
type textarea "Esperando que llegu"
type textarea "x"
type textarea "Esperando que llegue"
type textarea "x"
type textarea "Esperando que llegue"
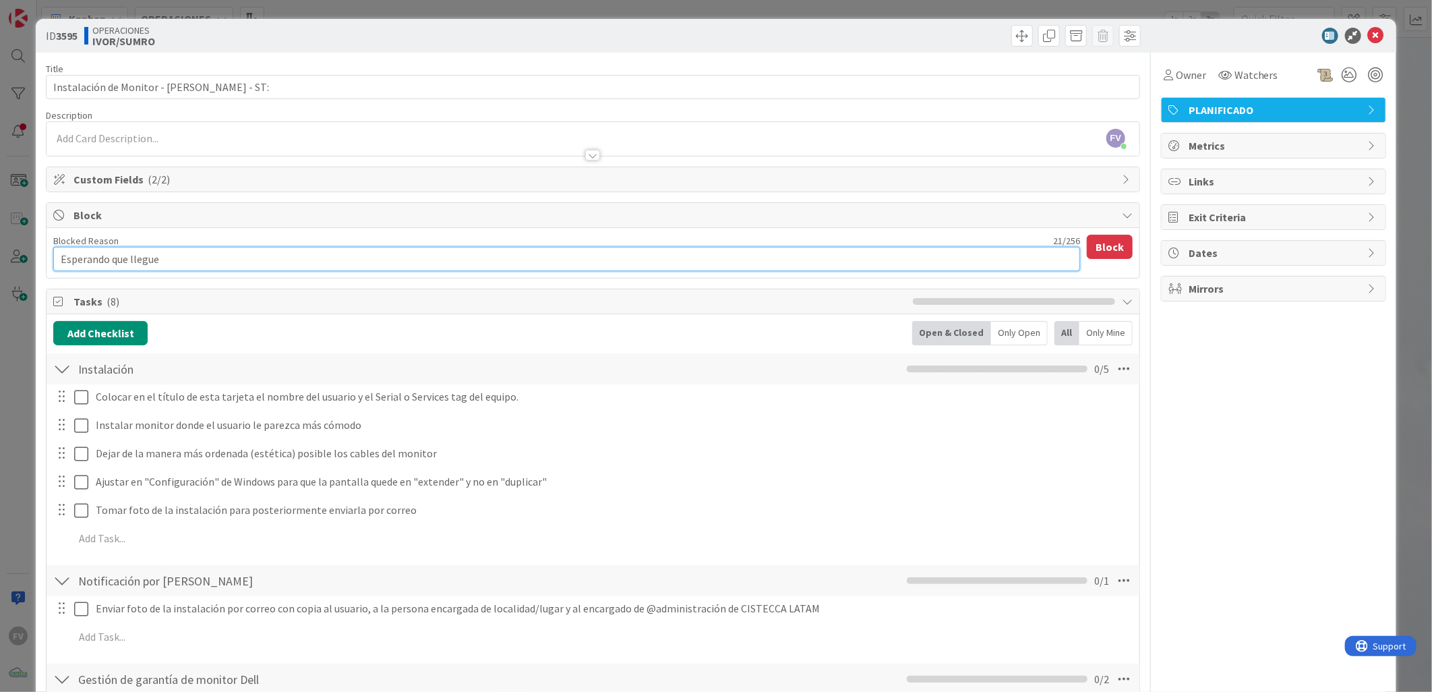
type textarea "x"
type textarea "Esperando que llegue e"
type textarea "x"
type textarea "Esperando que llegue el"
type textarea "x"
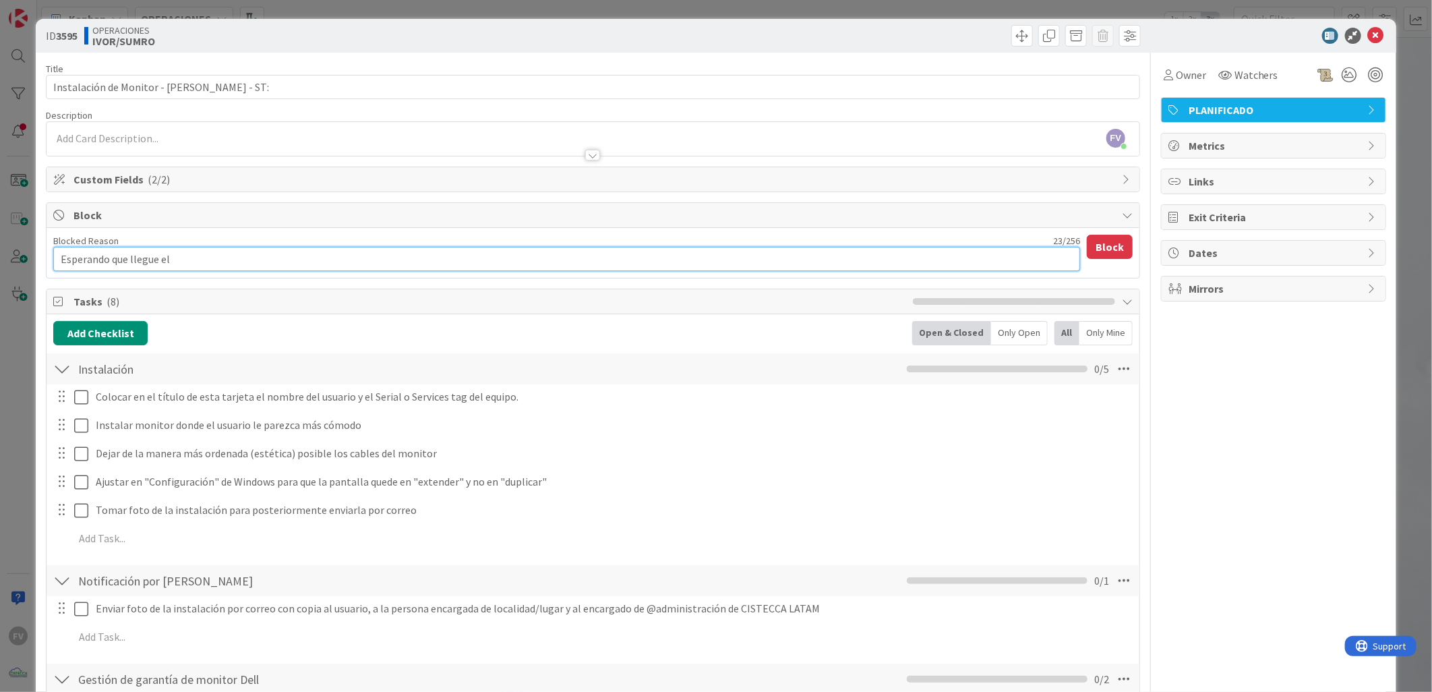
type textarea "Esperando que llegue el m"
type textarea "x"
type textarea "Esperando que llegue el mo"
type textarea "x"
type textarea "Esperando que llegue el mon"
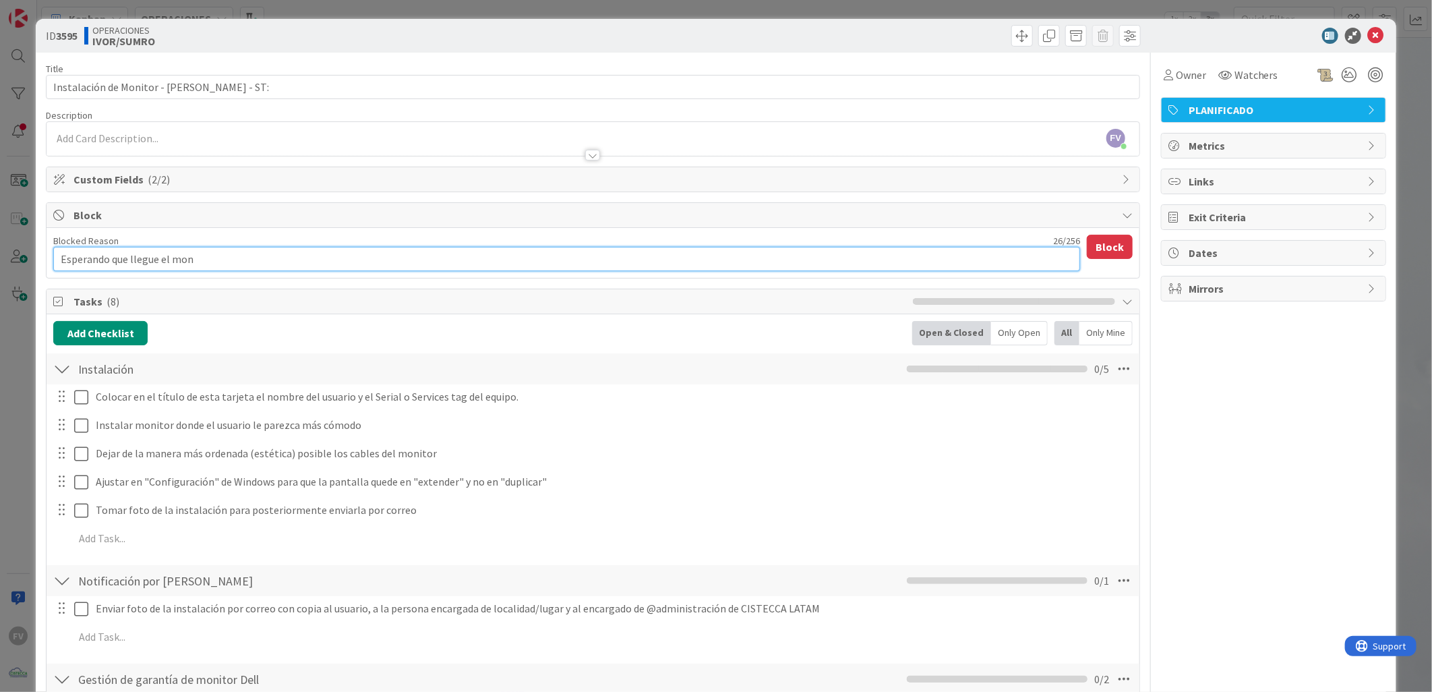
type textarea "x"
type textarea "Esperando que llegue el monit"
type textarea "x"
type textarea "Esperando que llegue el monito"
type textarea "x"
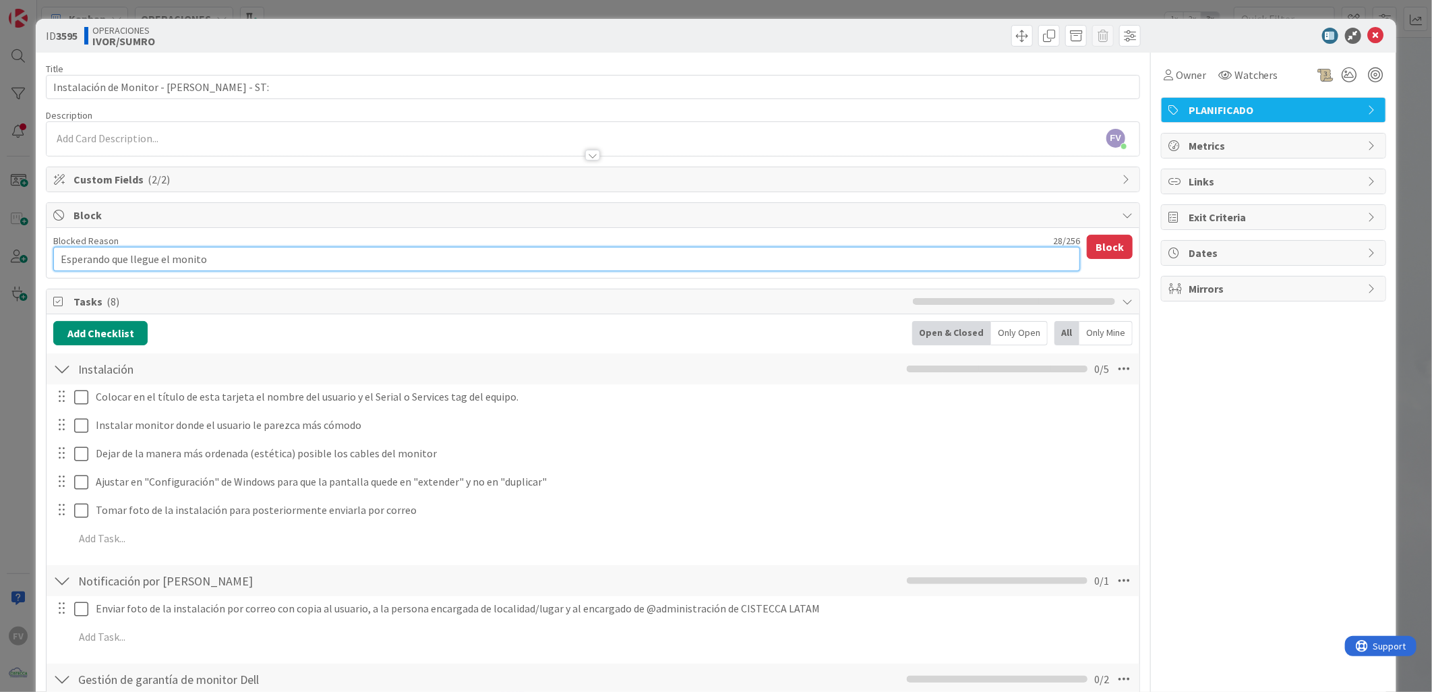
type textarea "Esperando que llegue el monitor"
type textarea "x"
type textarea "Esperando que llegue el monitor"
type textarea "x"
type textarea "Esperando que llegue el monitor n"
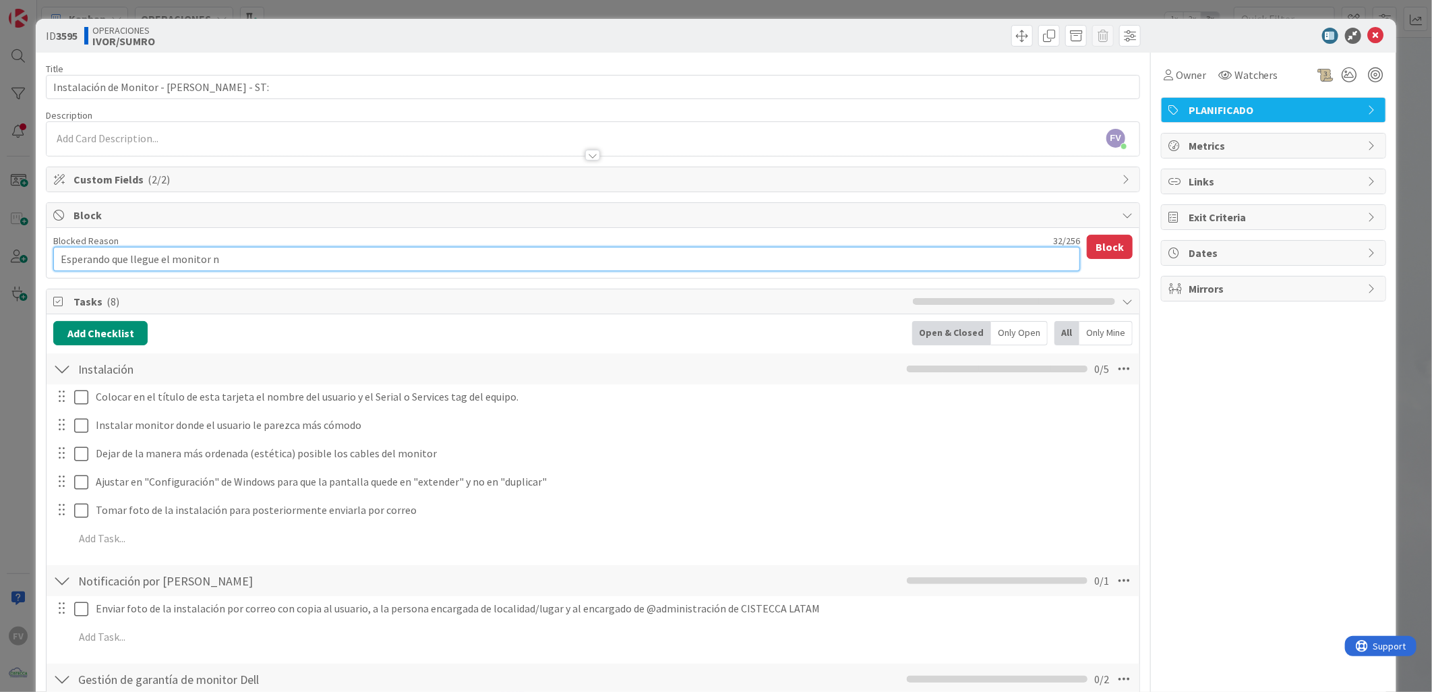
type textarea "x"
type textarea "Esperando que llegue el monitor ne"
type textarea "x"
type textarea "Esperando que llegue el monitor nev"
type textarea "x"
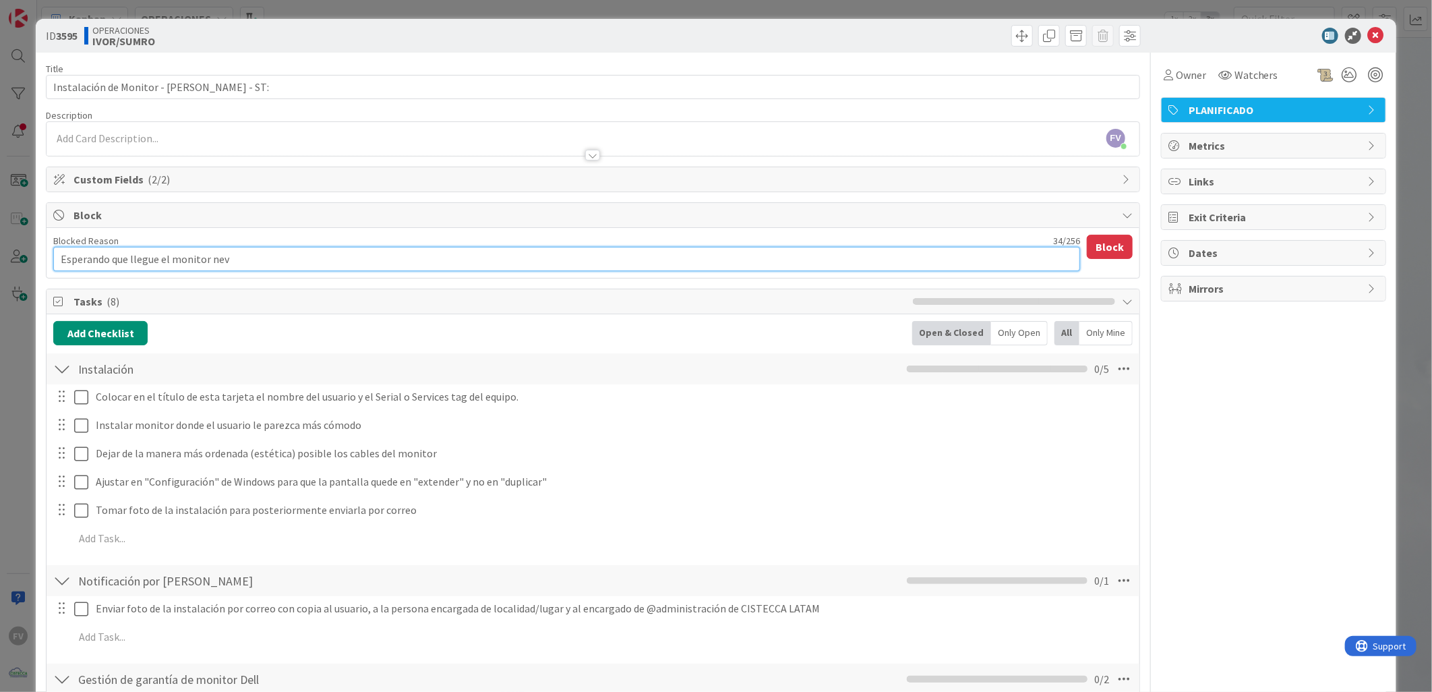
type textarea "Esperando que llegue el monitor nevi"
type textarea "x"
type textarea "Esperando que llegue el monitor nev"
type textarea "x"
type textarea "Esperando que llegue el monitor ne"
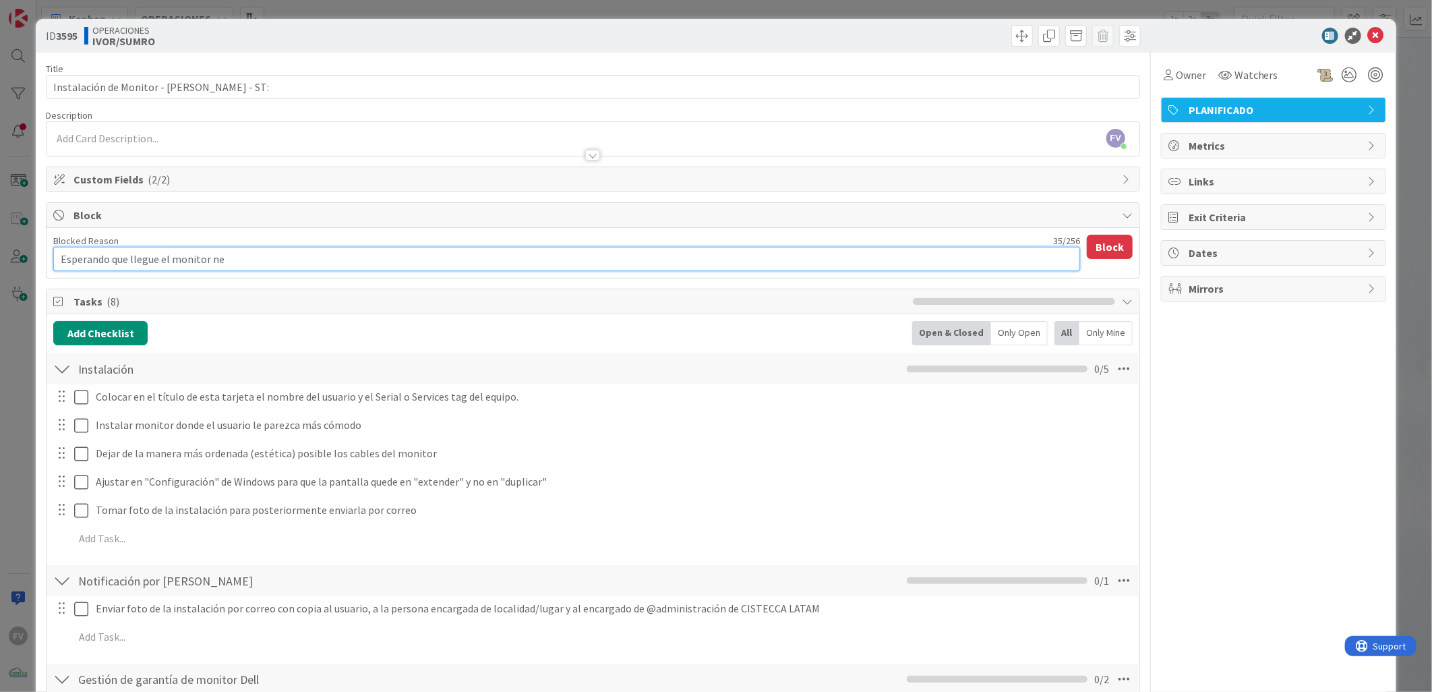
type textarea "x"
type textarea "Esperando que llegue el monitor n"
type textarea "x"
type textarea "Esperando que llegue el monitor nu"
type textarea "x"
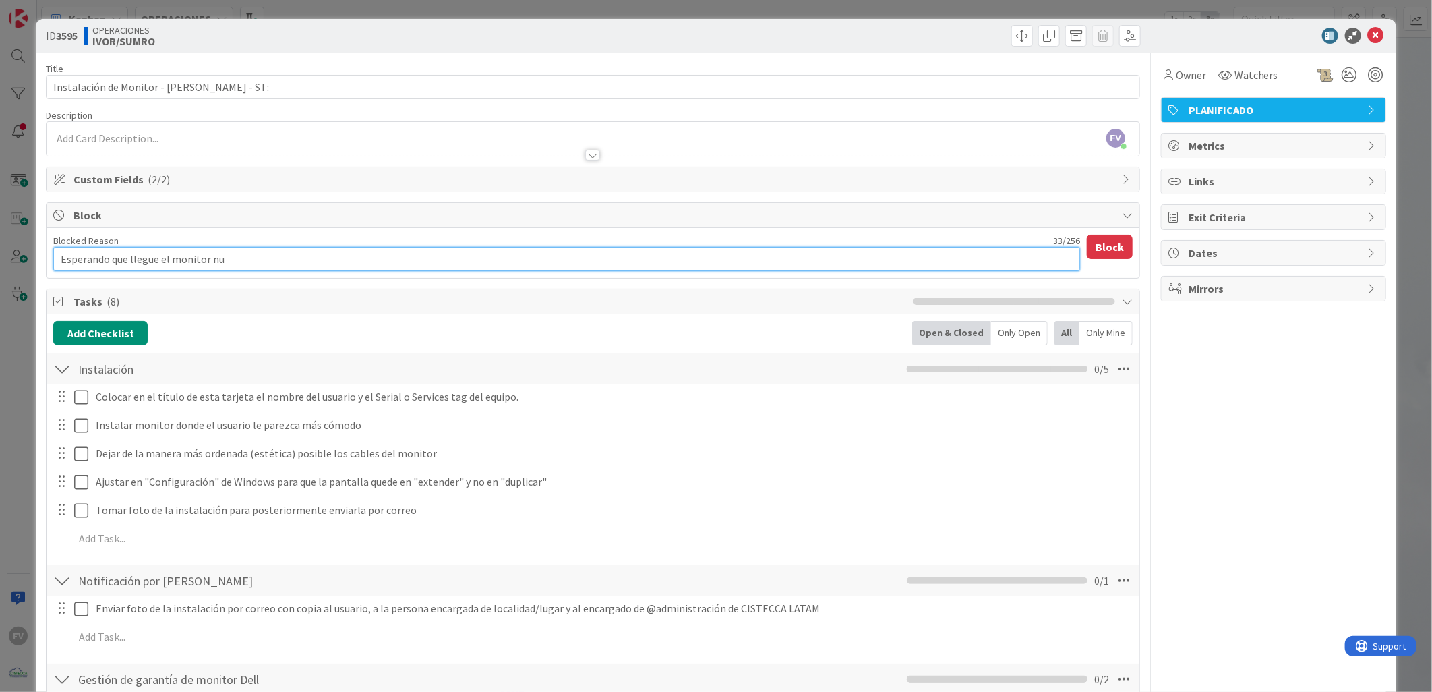
type textarea "Esperando que llegue el monitor nue"
type textarea "x"
type textarea "Esperando que llegue el monitor nuev"
type textarea "x"
type textarea "Esperando que llegue el monitor nuevo"
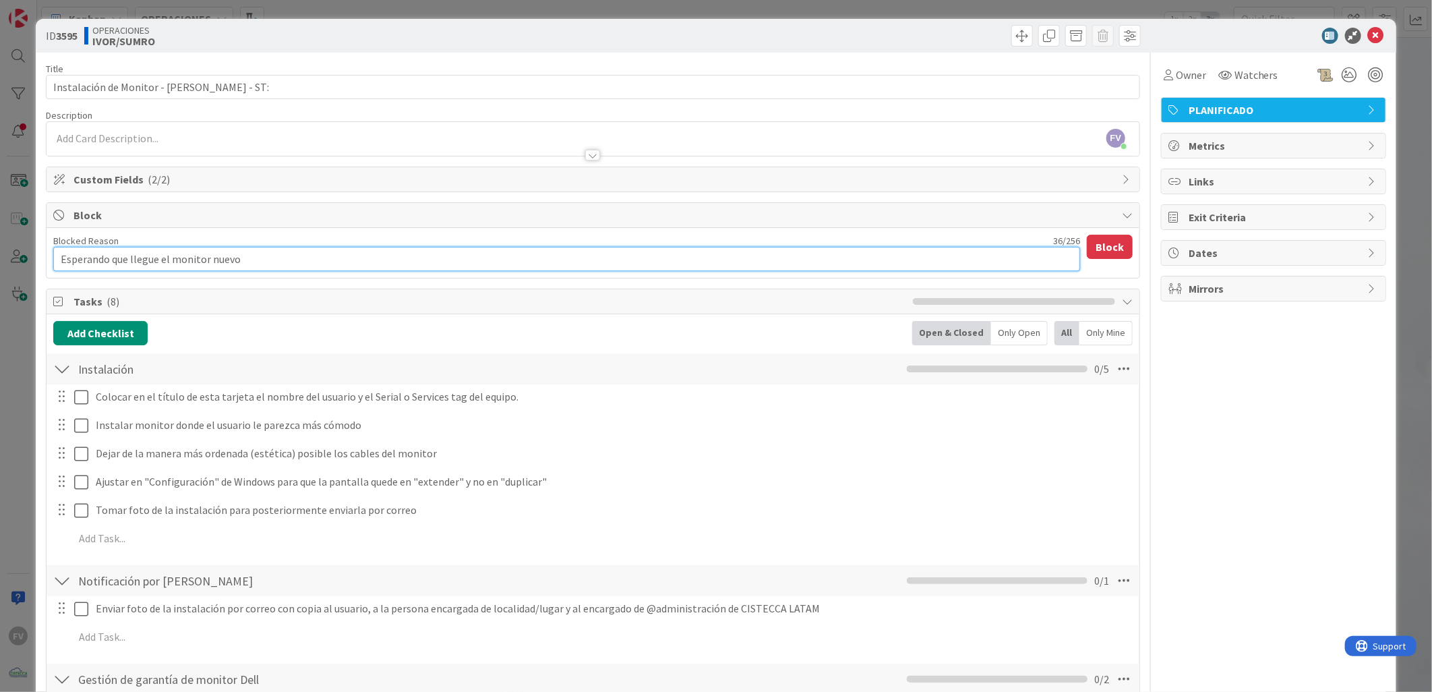
type textarea "x"
type textarea "Esperando que llegue el monitor nuevo"
type textarea "x"
type textarea "Esperando que llegue el monitor nuevo p"
type textarea "x"
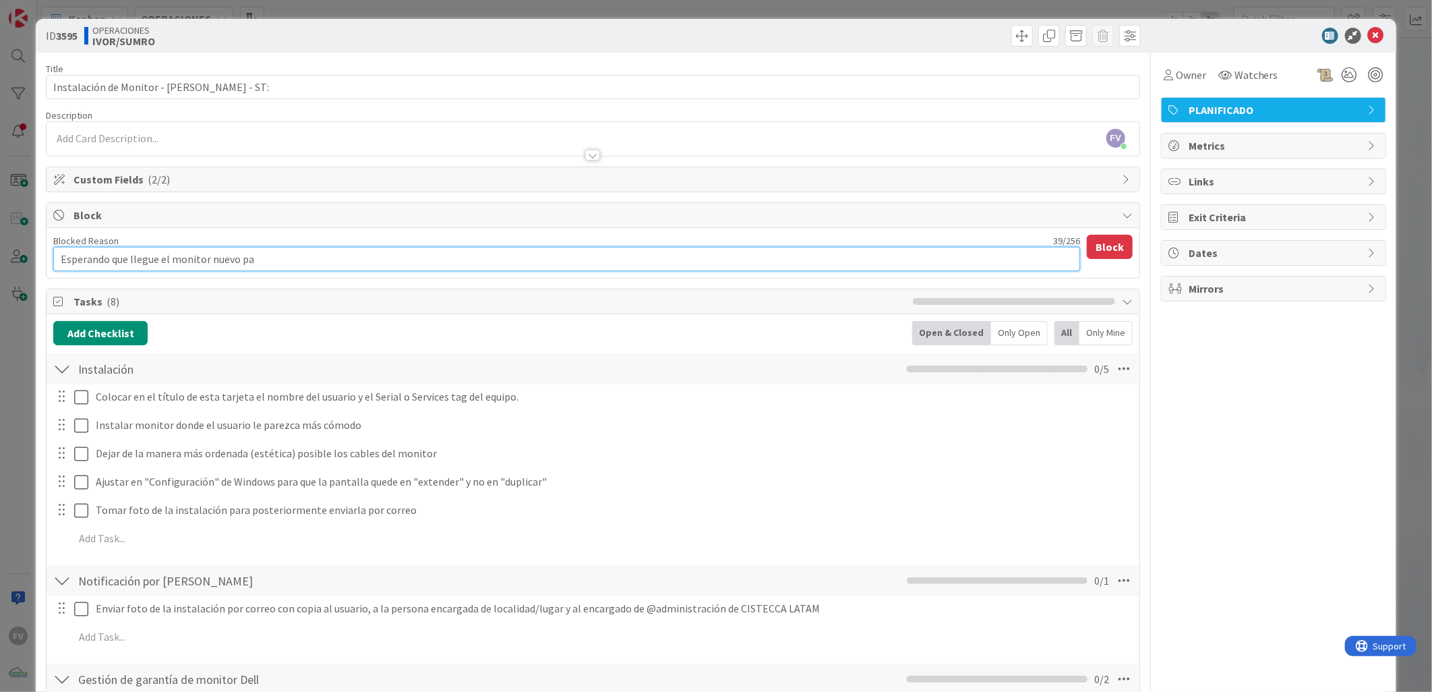
type textarea "Esperando que llegue el monitor nuevo par"
type textarea "x"
type textarea "Esperando que llegue el monitor nuevo para"
type textarea "x"
type textarea "Esperando que llegue el monitor nuevo para"
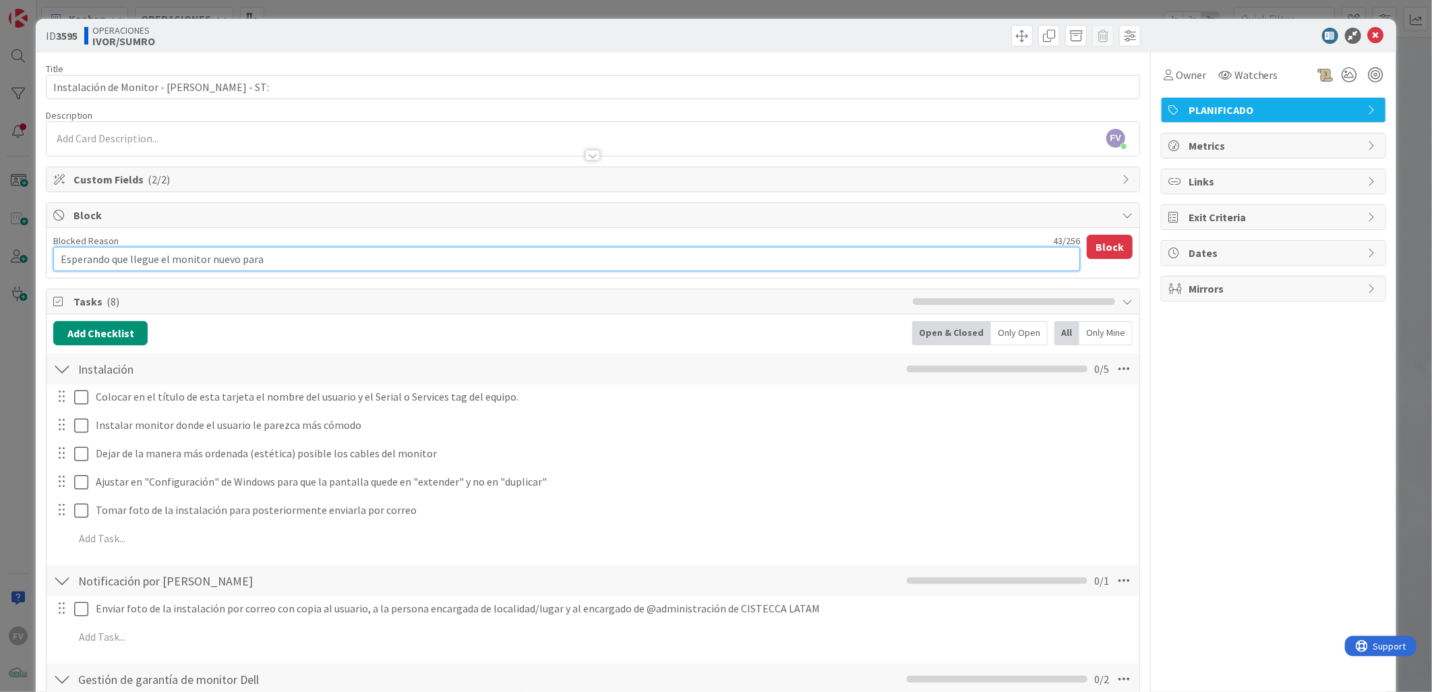
type textarea "x"
type textarea "Esperando que llegue el monitor nuevo para p"
type textarea "x"
type textarea "Esperando que llegue el monitor nuevo para po"
type textarea "x"
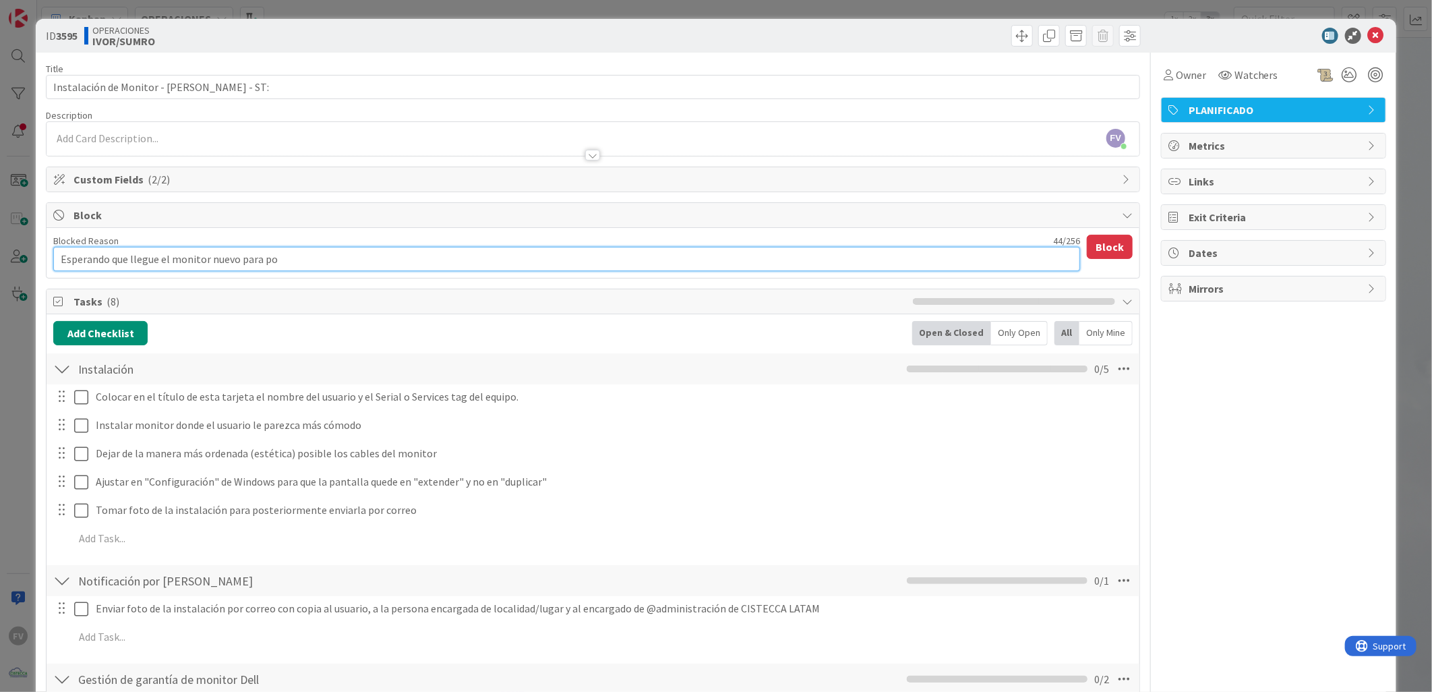
type textarea "Esperando que llegue el monitor nuevo para pod"
type textarea "x"
type textarea "Esperando que llegue el monitor nuevo para poder"
type textarea "x"
type textarea "Esperando que llegue el monitor nuevo para poder"
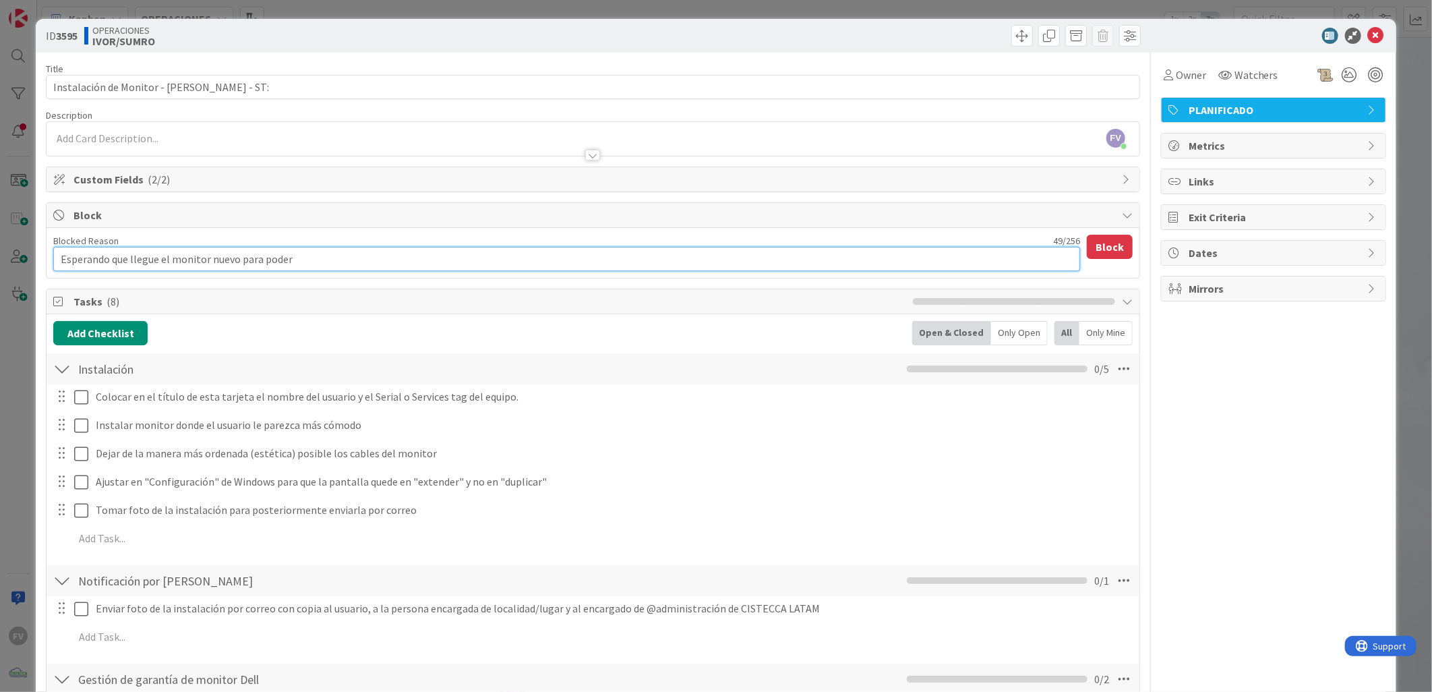
type textarea "x"
type textarea "Esperando que llegue el monitor nuevo para poder a"
type textarea "x"
type textarea "Esperando que llegue el monitor nuevo para poder ab"
type textarea "x"
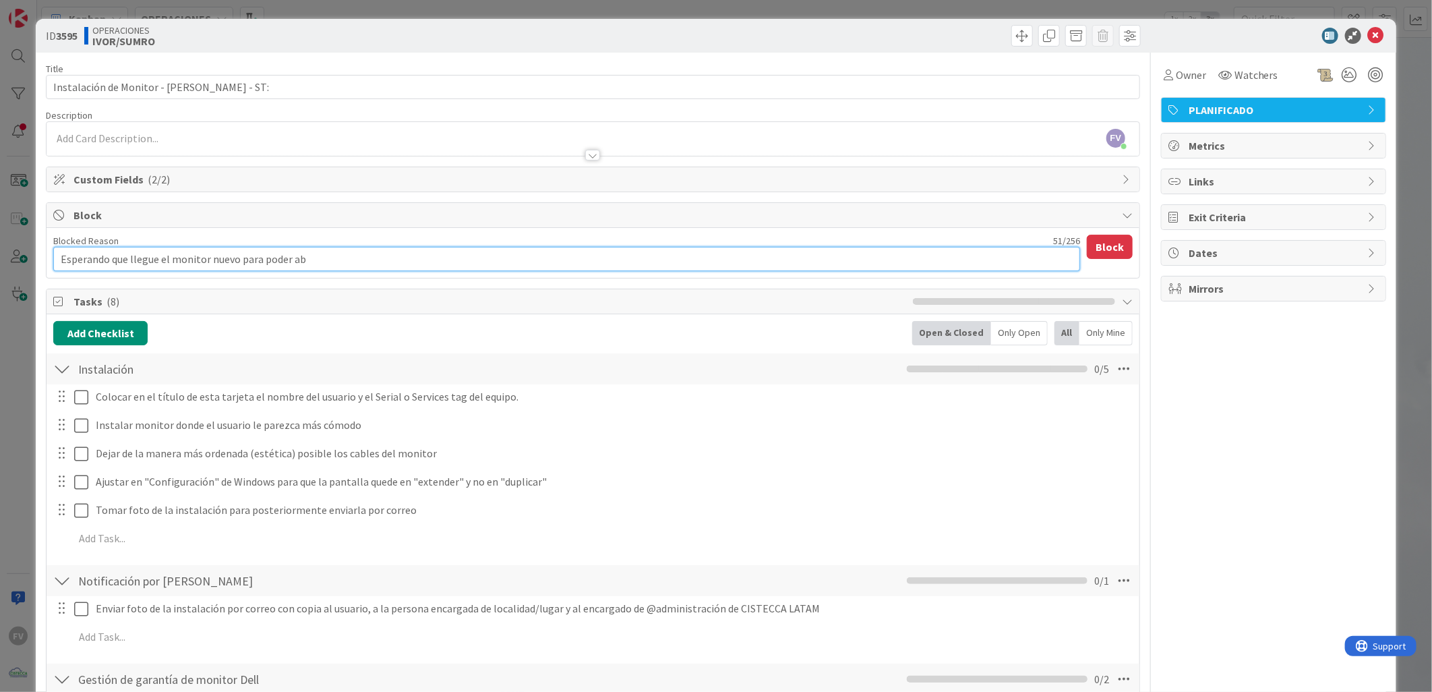
type textarea "Esperando que llegue el monitor nuevo para poder abo"
type textarea "x"
type textarea "Esperando que llegue el monitor nuevo para poder ab"
type textarea "x"
type textarea "Esperando que llegue el monitor nuevo para poder a"
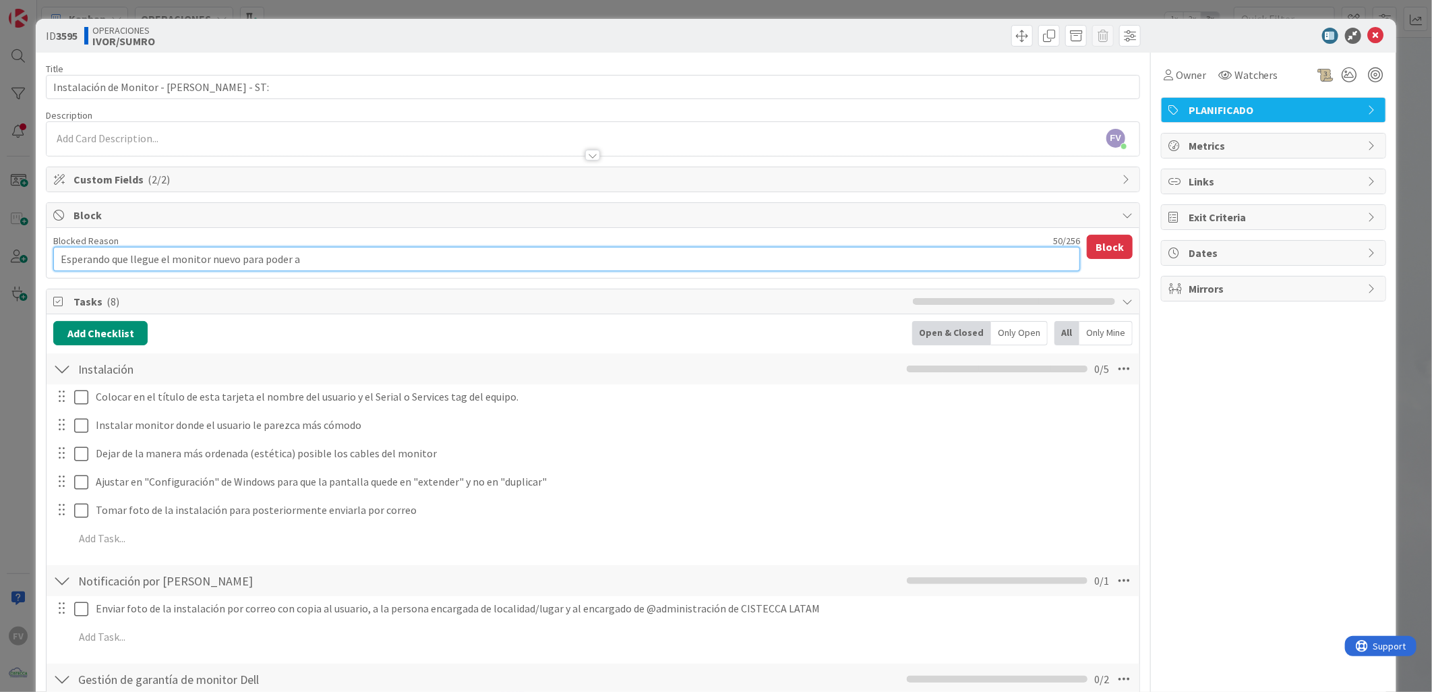
type textarea "x"
type textarea "Esperando que llegue el monitor nuevo para poder"
type textarea "x"
type textarea "Esperando que llegue el monitor nuevo para poder e"
type textarea "x"
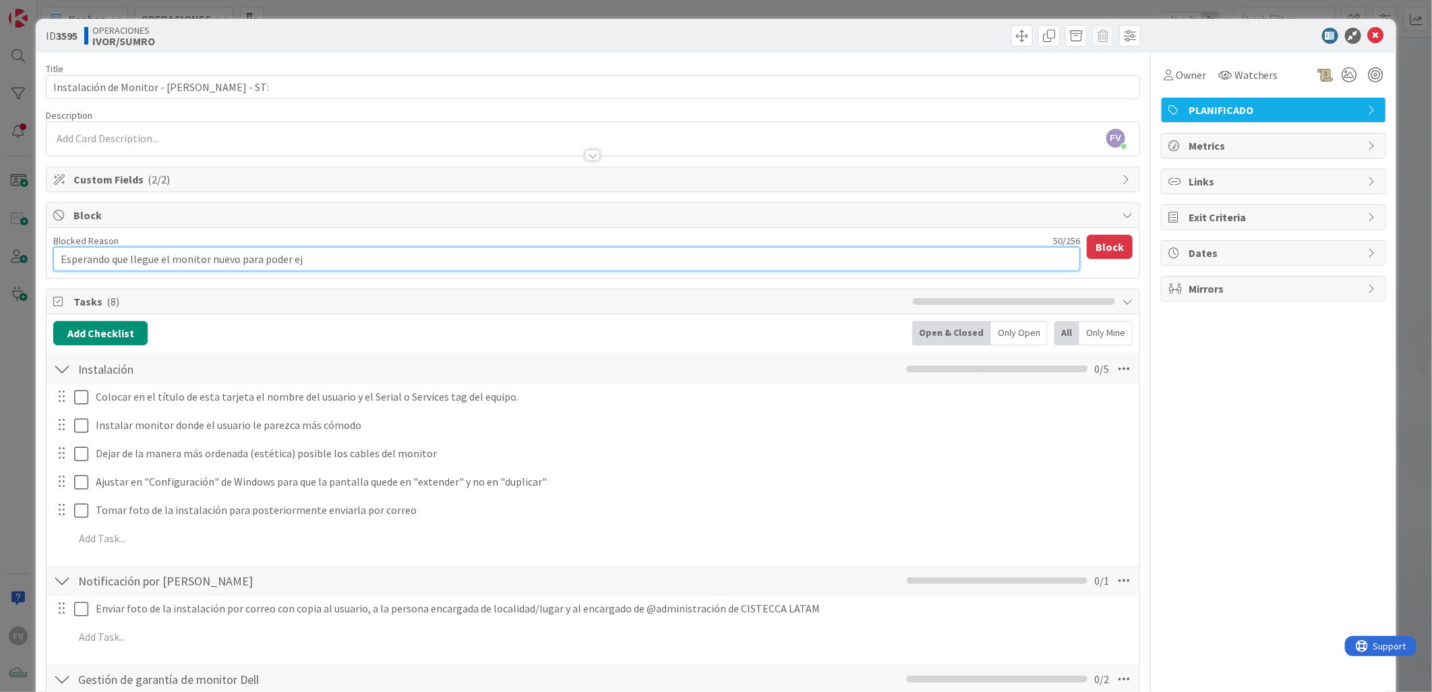
type textarea "Esperando que llegue el monitor nuevo para poder eje"
type textarea "x"
type textarea "Esperando que llegue el monitor nuevo para poder ejec"
type textarea "x"
type textarea "Esperando que llegue el monitor nuevo para poder ejecu"
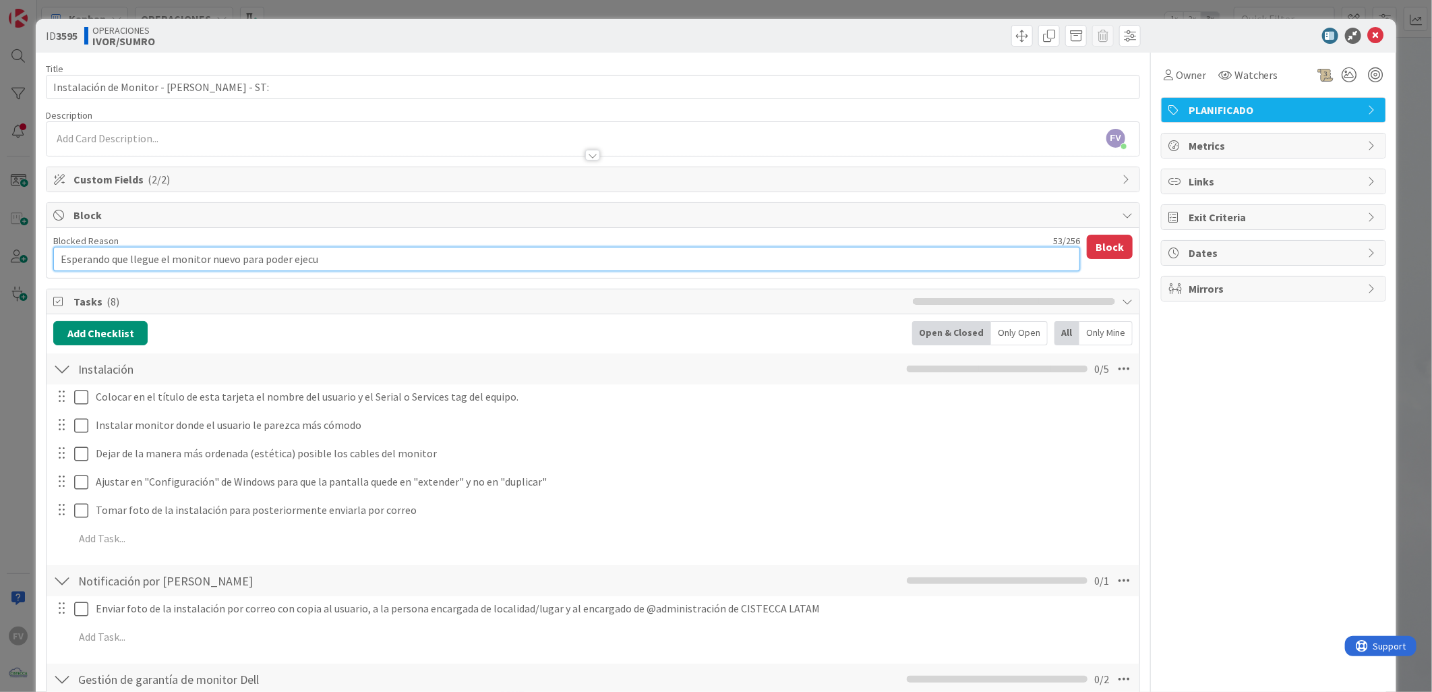
type textarea "x"
type textarea "Esperando que llegue el monitor nuevo para poder ejecut"
type textarea "x"
type textarea "Esperando que llegue el monitor nuevo para poder ejecutar"
type textarea "x"
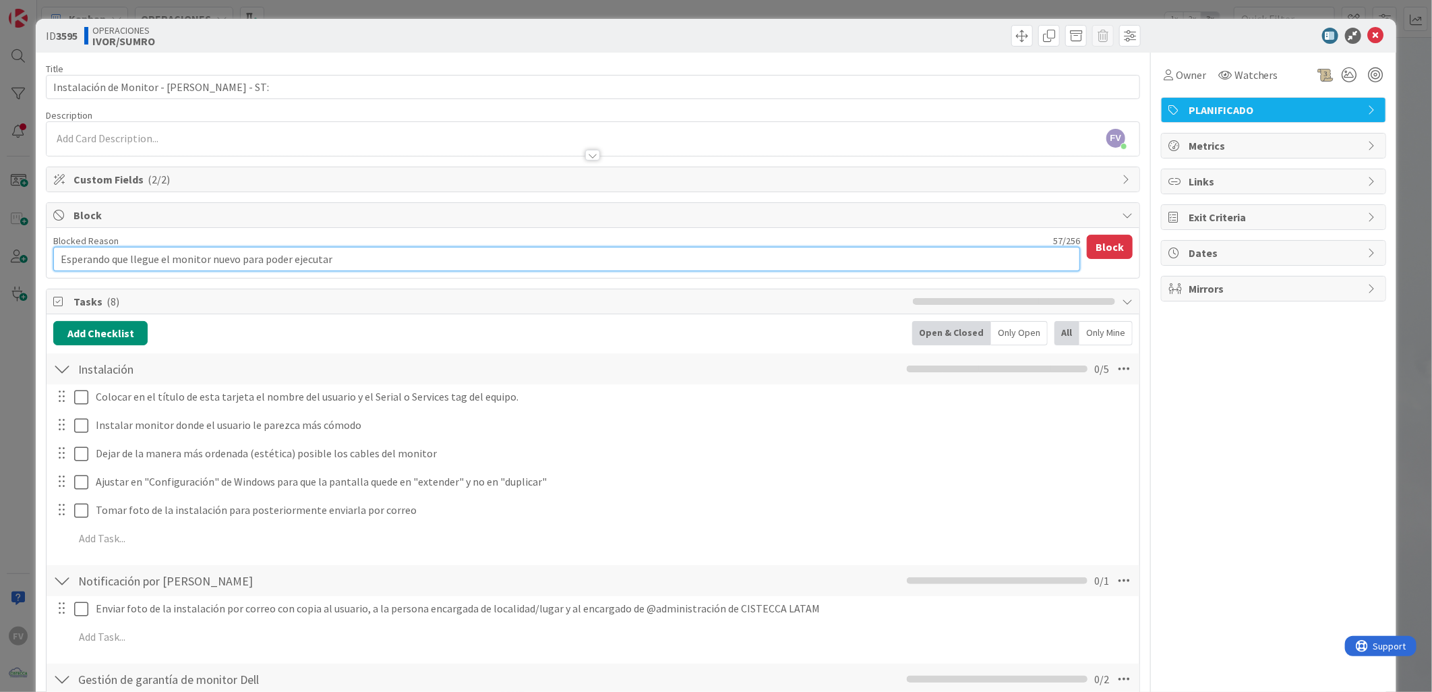
type textarea "Esperando que llegue el monitor nuevo para poder ejecutar e"
type textarea "x"
type textarea "Esperando que llegue el monitor nuevo para poder ejecutar es"
type textarea "x"
type textarea "Esperando que llegue el monitor nuevo para poder ejecutar est"
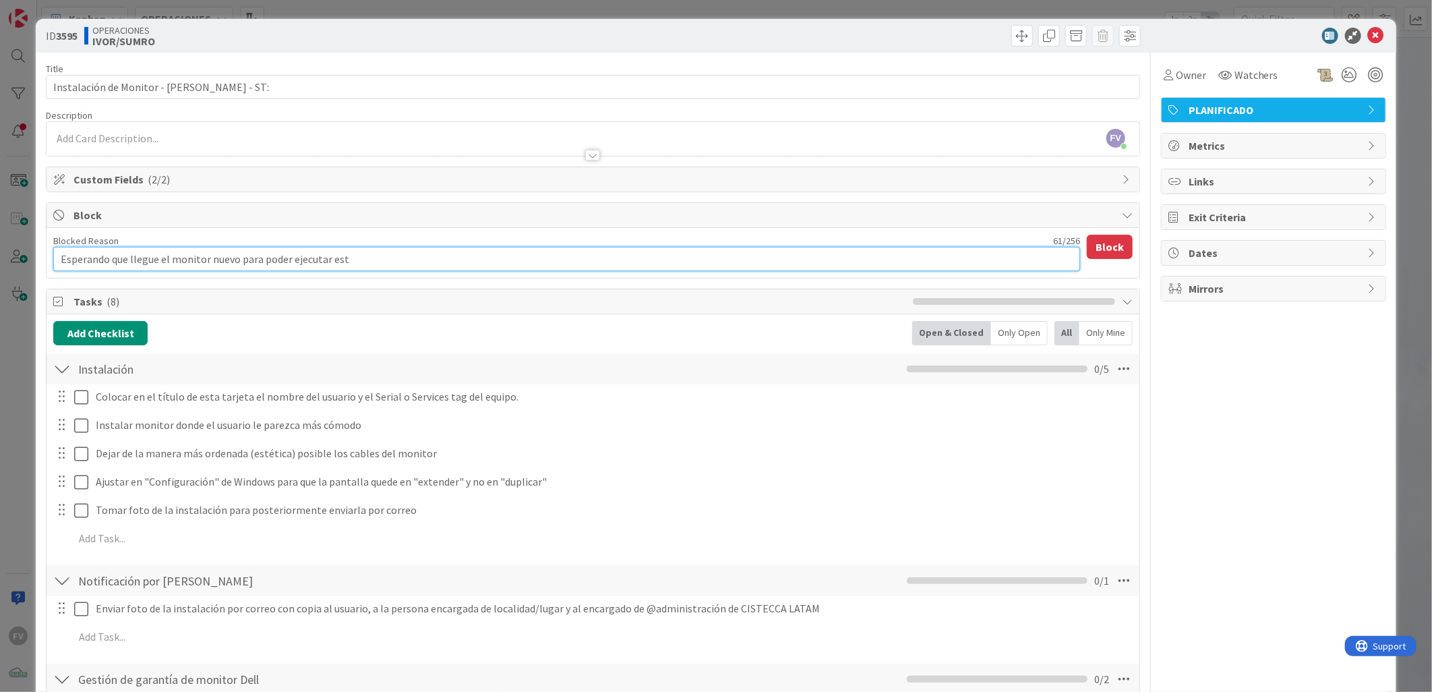
type textarea "x"
type textarea "Esperando que llegue el monitor nuevo para poder ejecutar esta"
type textarea "x"
type textarea "Esperando que llegue el monitor nuevo para poder ejecutar esta"
type textarea "x"
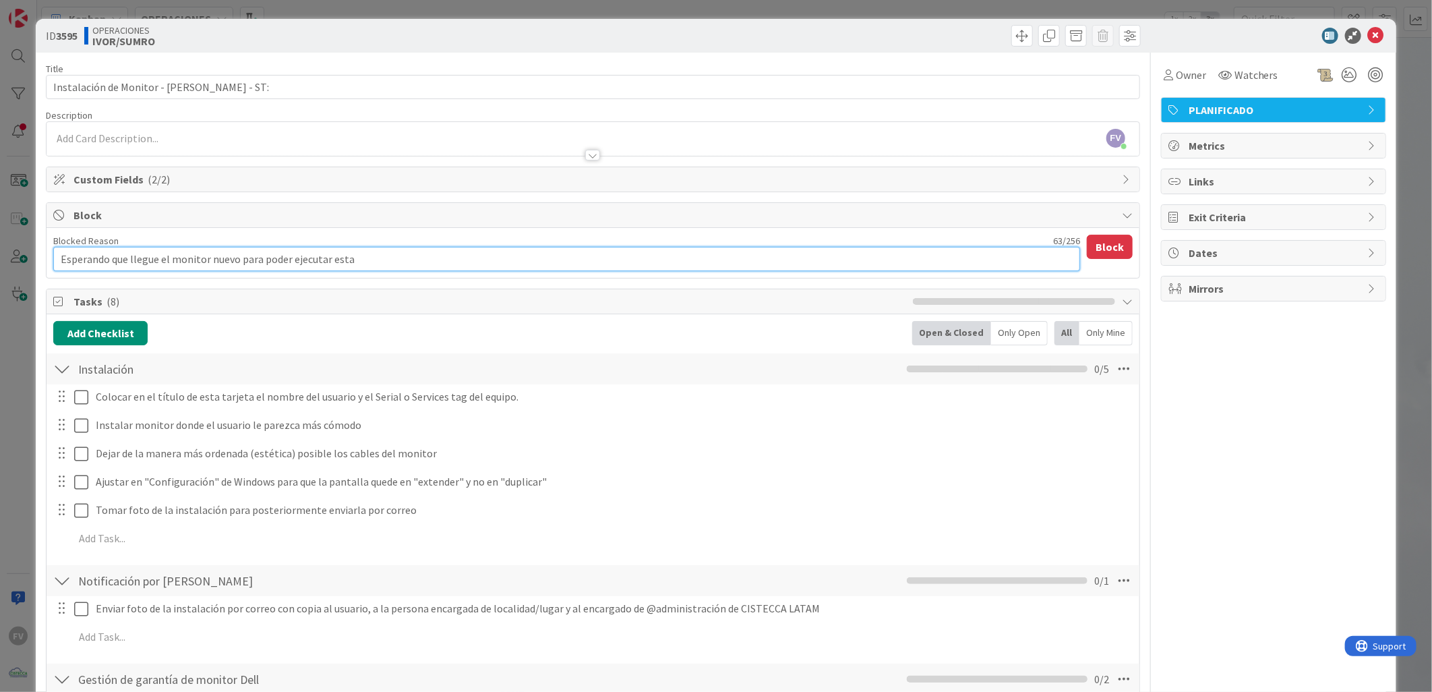
type textarea "Esperando que llegue el monitor nuevo para poder ejecutar esta t"
type textarea "x"
type textarea "Esperando que llegue el monitor nuevo para poder ejecutar esta ta"
type textarea "x"
type textarea "Esperando que llegue el monitor nuevo para poder ejecutar esta tar"
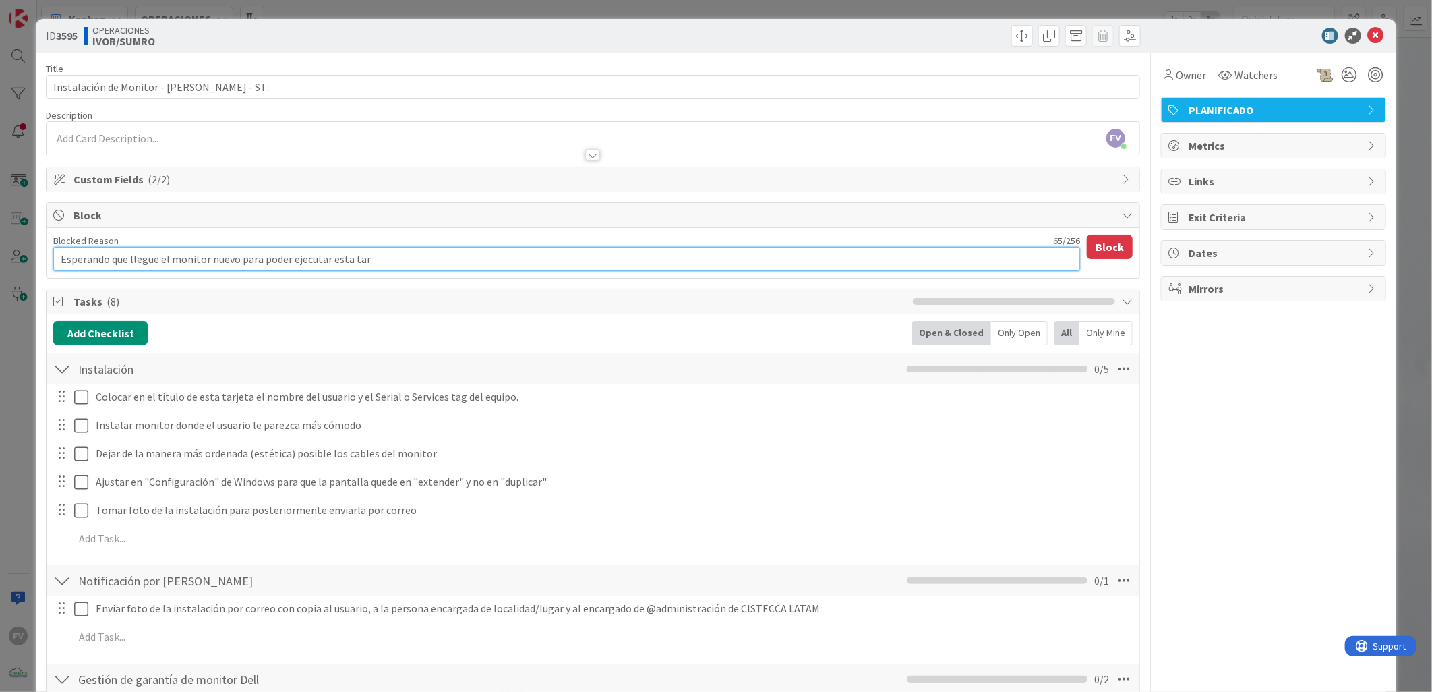
type textarea "x"
type textarea "Esperando que llegue el monitor nuevo para poder ejecutar esta tarj"
type textarea "x"
type textarea "Esperando que llegue el monitor nuevo para poder ejecutar esta tarje"
type textarea "x"
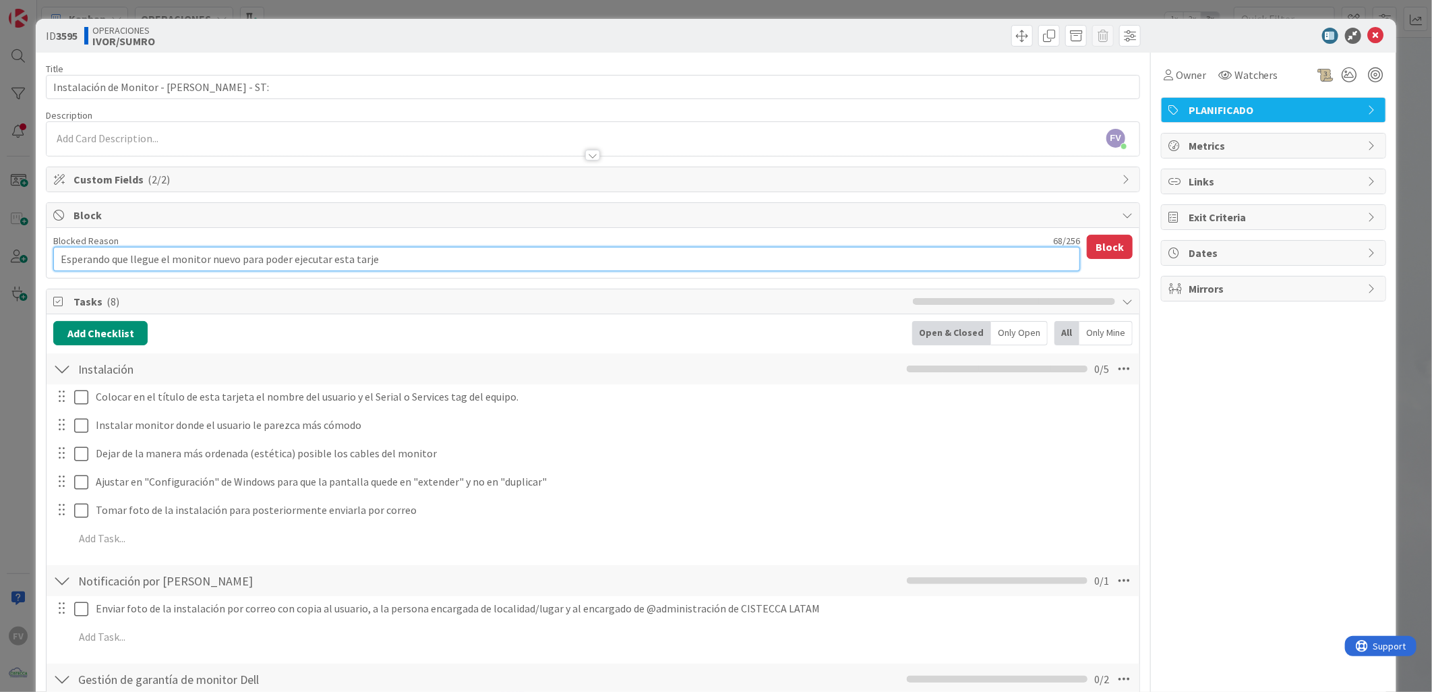
type textarea "Esperando que llegue el monitor nuevo para poder ejecutar esta tarjet"
type textarea "x"
type textarea "Esperando que llegue el monitor nuevo para poder ejecutar esta tarjeta"
type textarea "x"
type textarea "Esperando que llegue el monitor nuevo para poder ejecutar esta tarjeta."
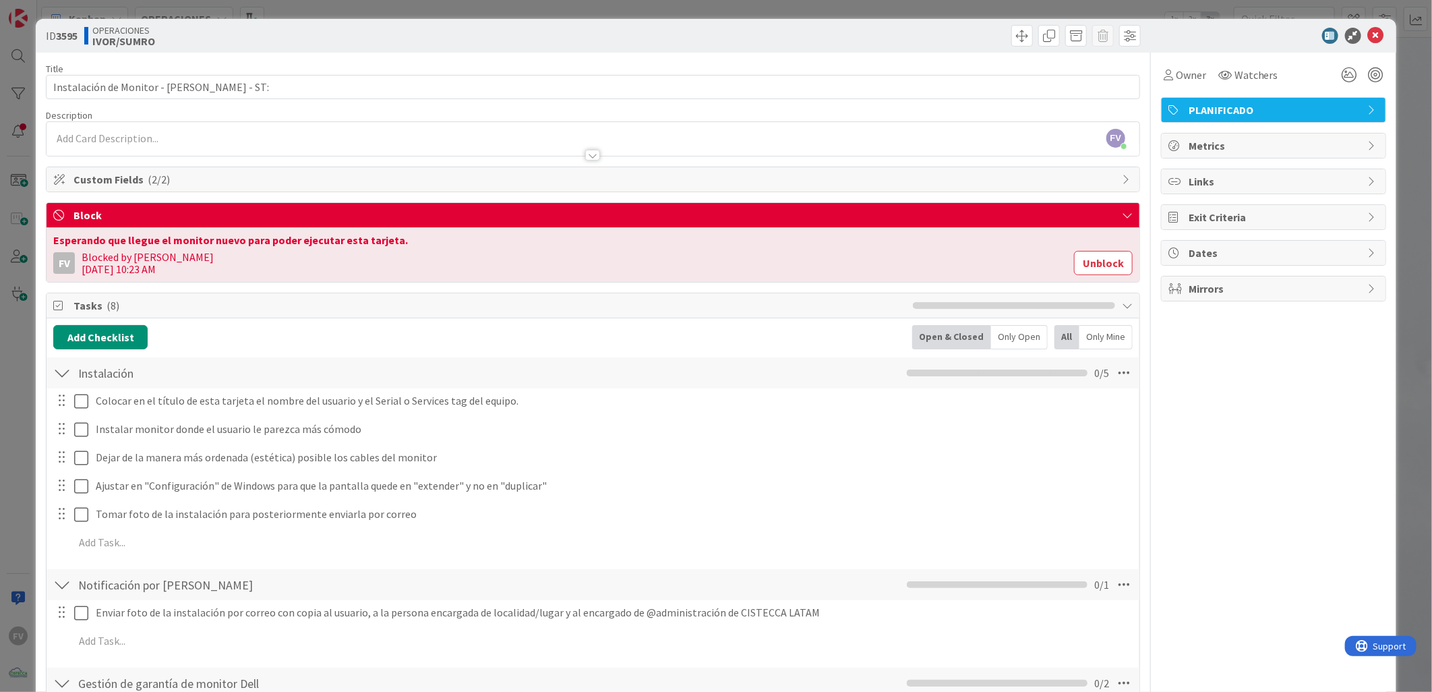
click at [11, 252] on div "ID 3595 OPERACIONES [PERSON_NAME]/SUMRO Title 42 / 128 Instalación de Monitor -…" at bounding box center [716, 346] width 1432 height 692
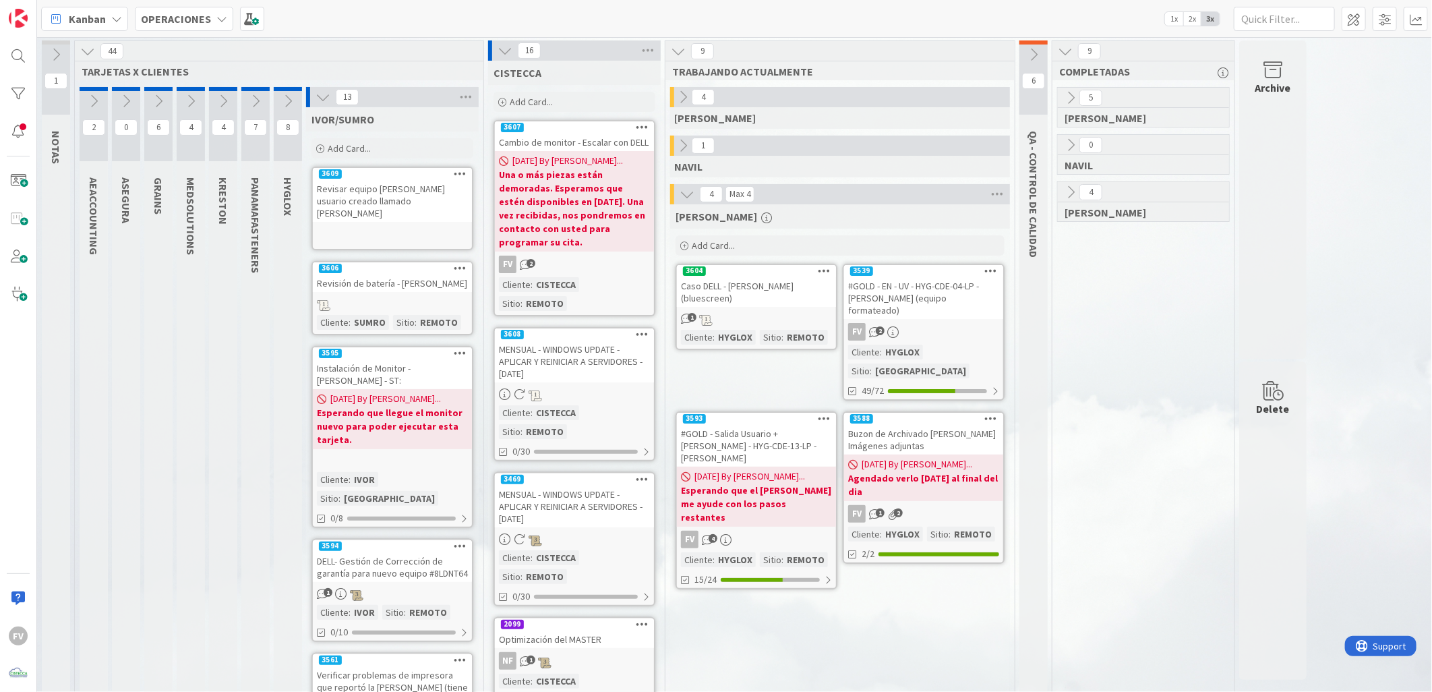
click at [322, 90] on icon at bounding box center [322, 97] width 15 height 15
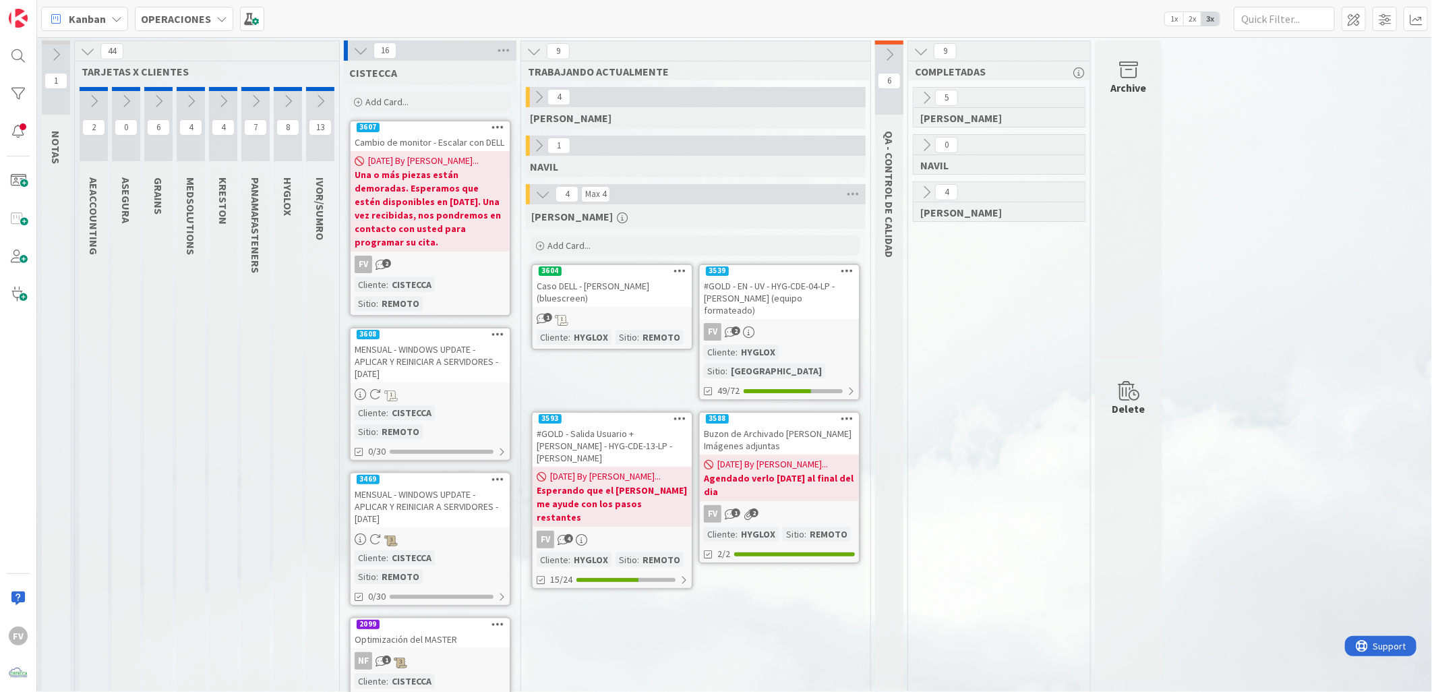
click at [1103, 578] on div "Delete" at bounding box center [1128, 520] width 67 height 318
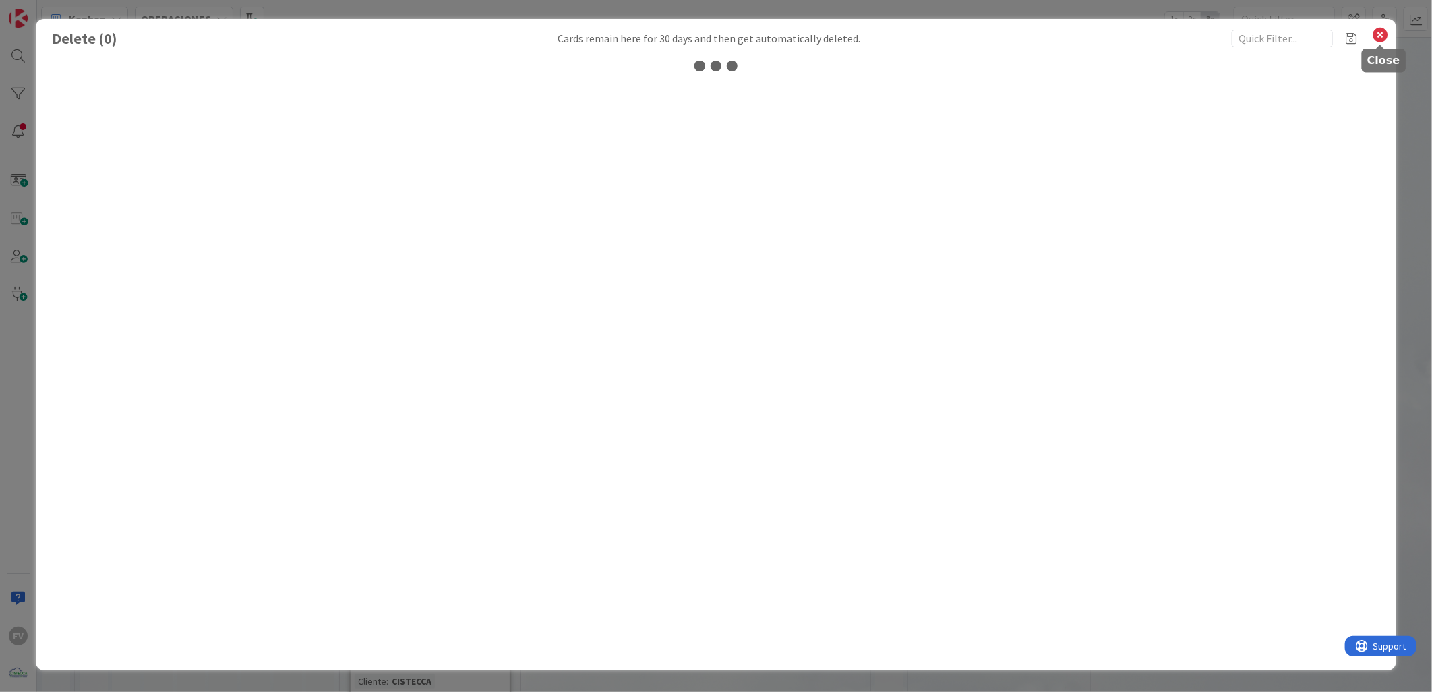
click at [1380, 32] on icon at bounding box center [1381, 35] width 18 height 19
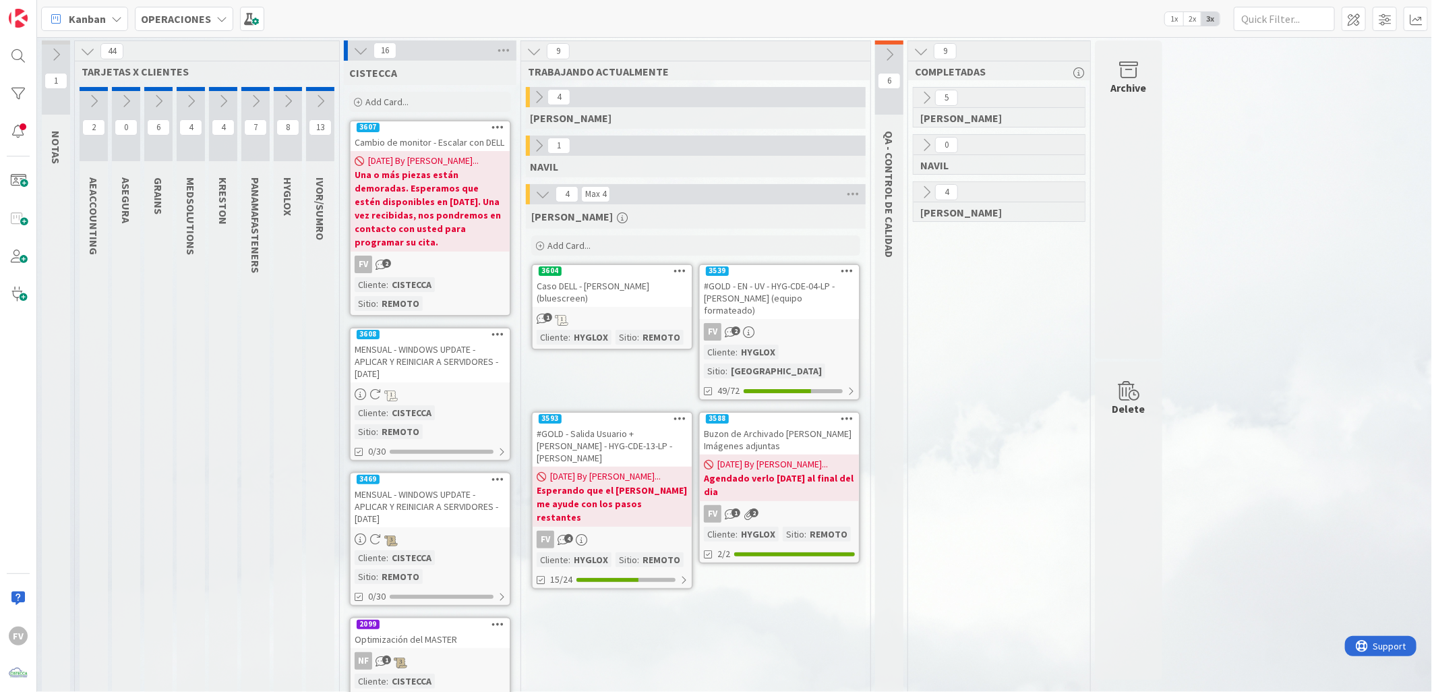
click at [355, 59] on button at bounding box center [361, 51] width 18 height 18
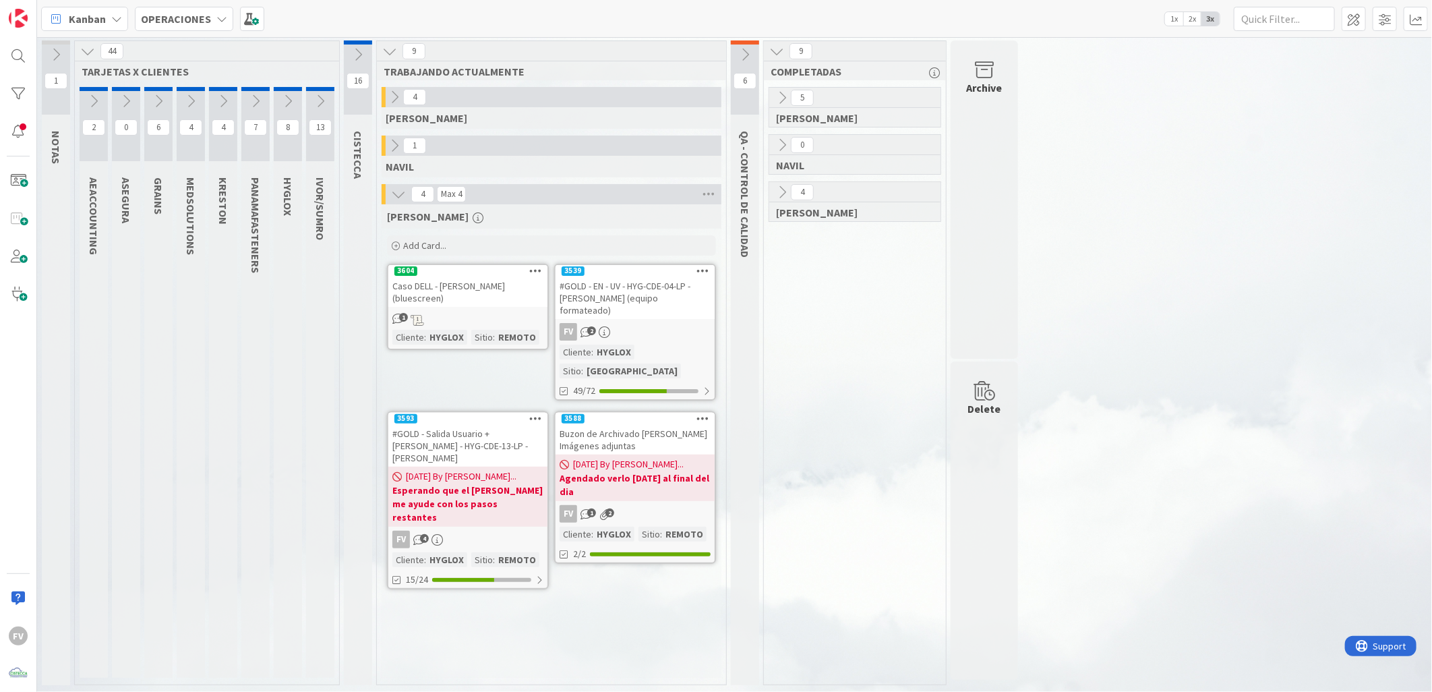
click at [845, 627] on div "5 [PERSON_NAME] 0 [PERSON_NAME] 4 [PERSON_NAME]" at bounding box center [854, 385] width 177 height 597
